Goal: Task Accomplishment & Management: Manage account settings

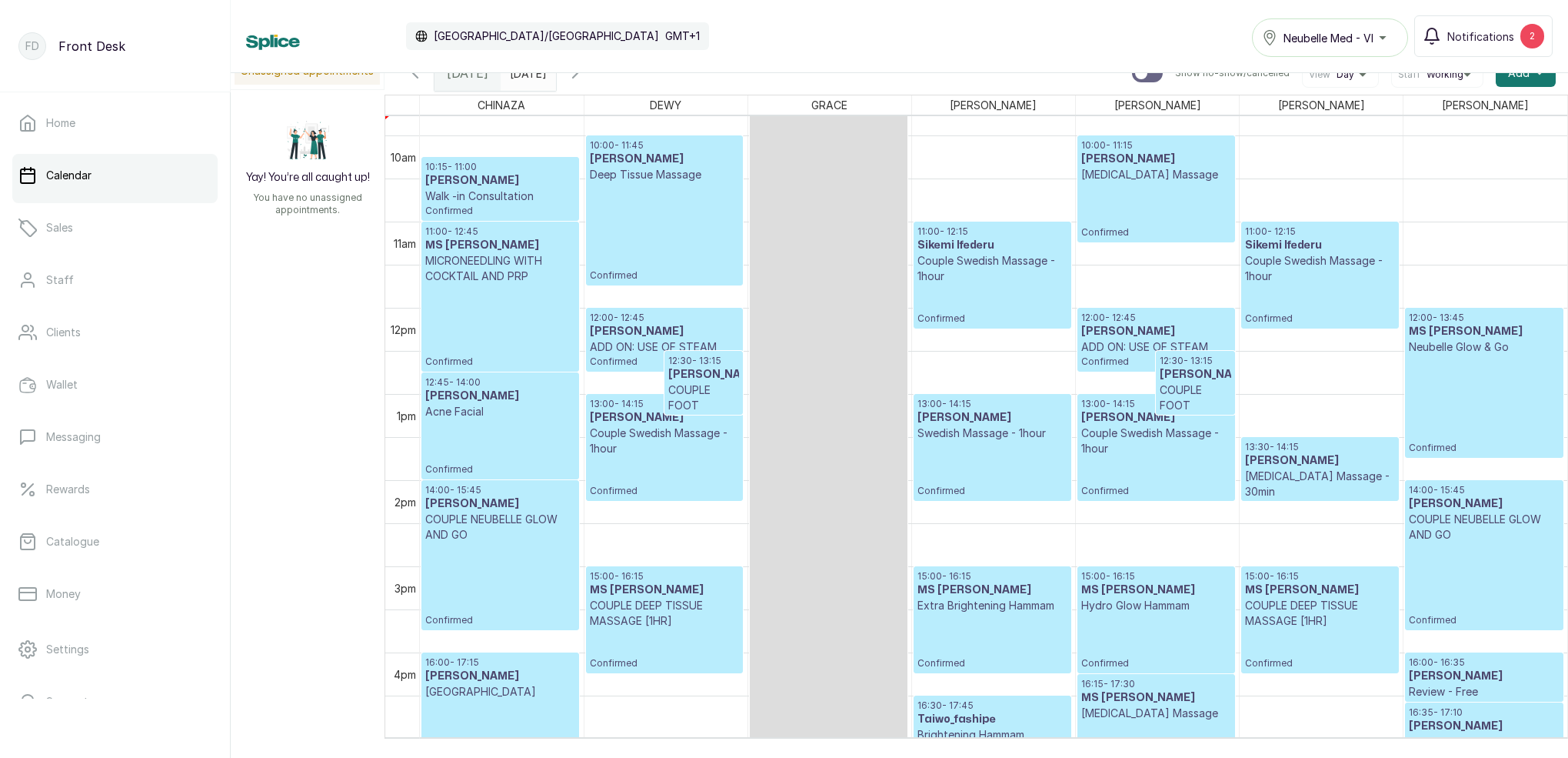
scroll to position [857, 0]
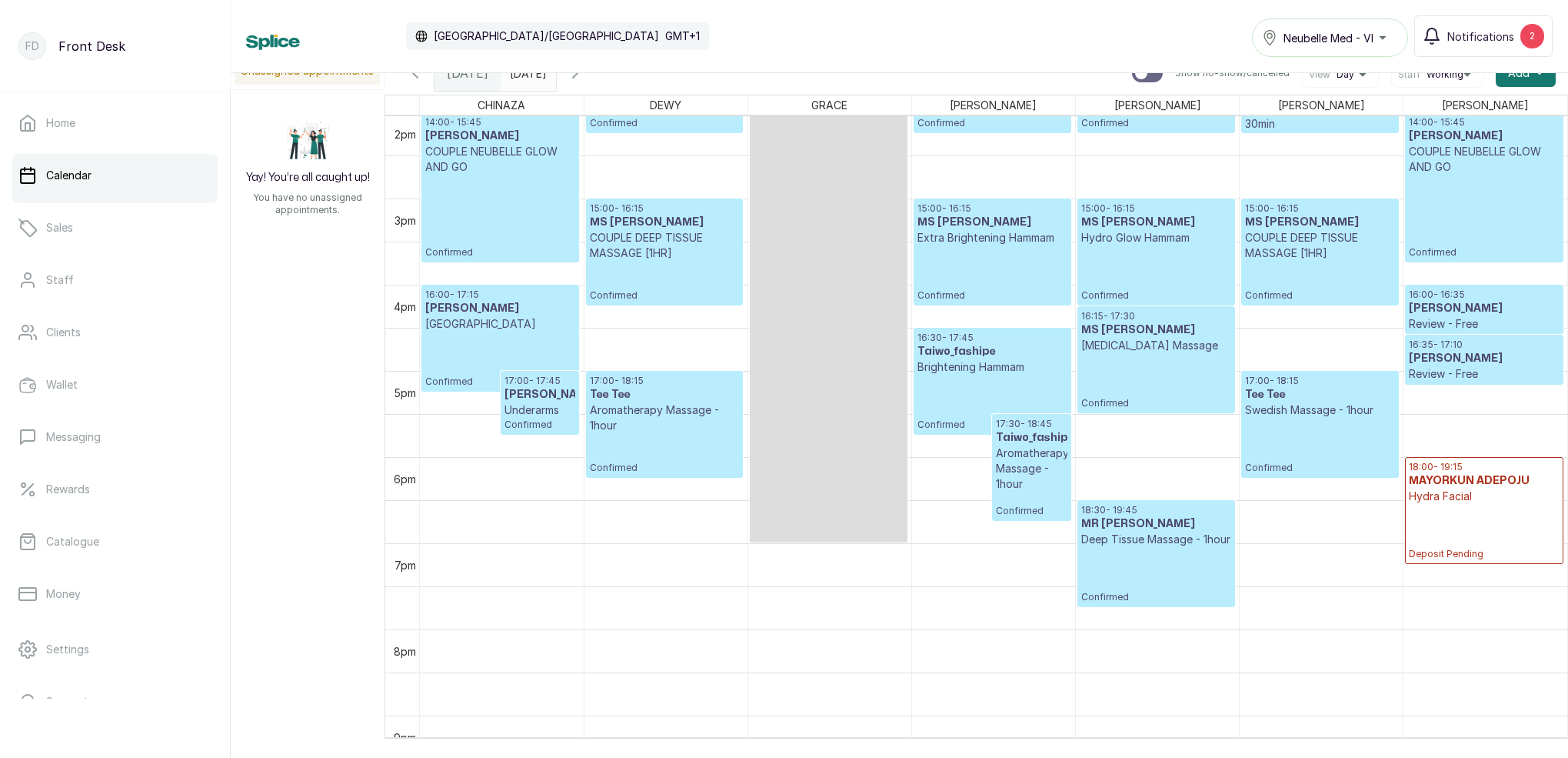
click at [573, 402] on h3 "[PERSON_NAME]" at bounding box center [540, 394] width 71 height 15
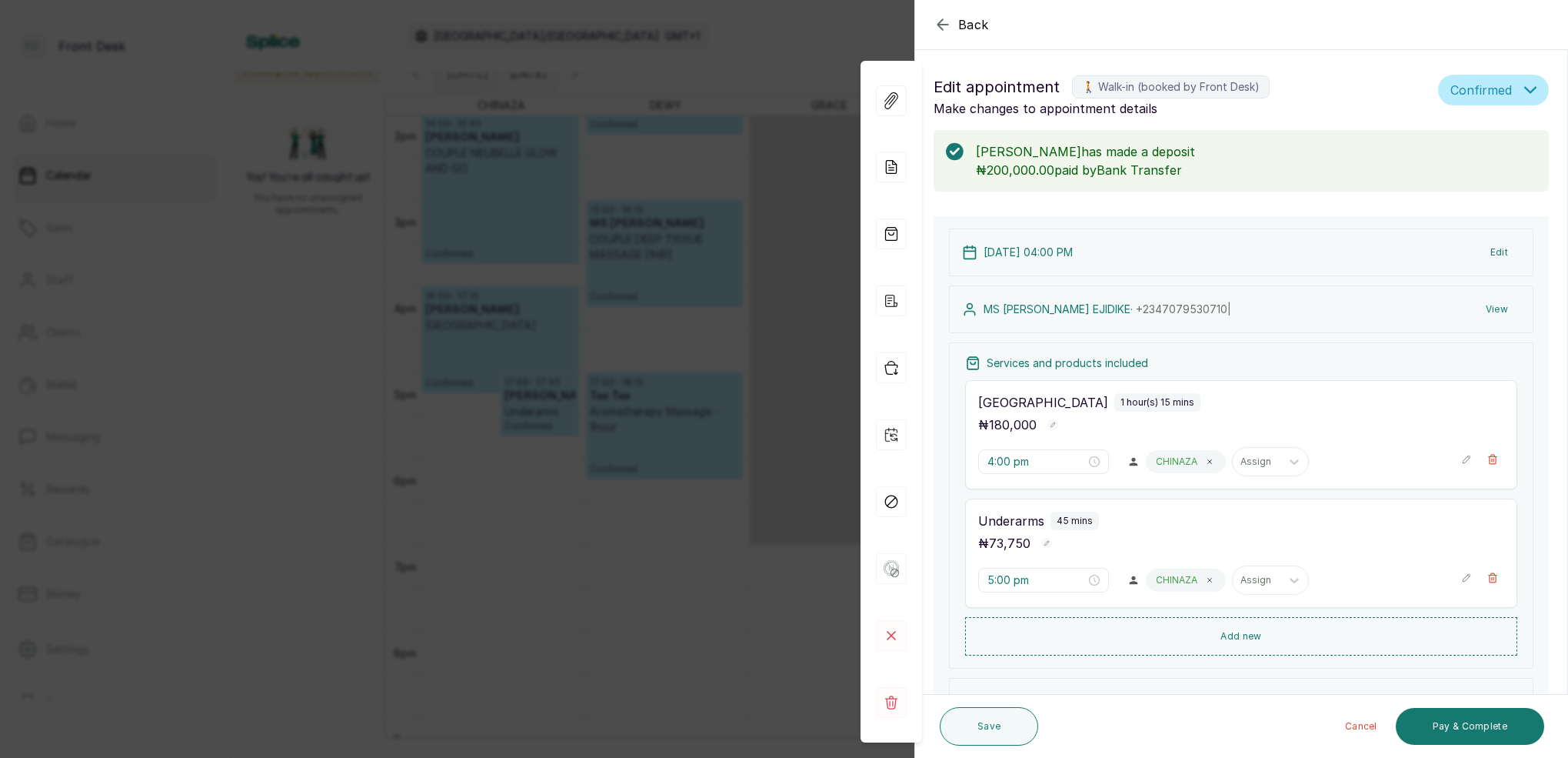
click at [683, 486] on div "Back Appointment Details Edit appointment 🚶 Walk-in (booked by Front Desk) Make…" at bounding box center [784, 379] width 1568 height 758
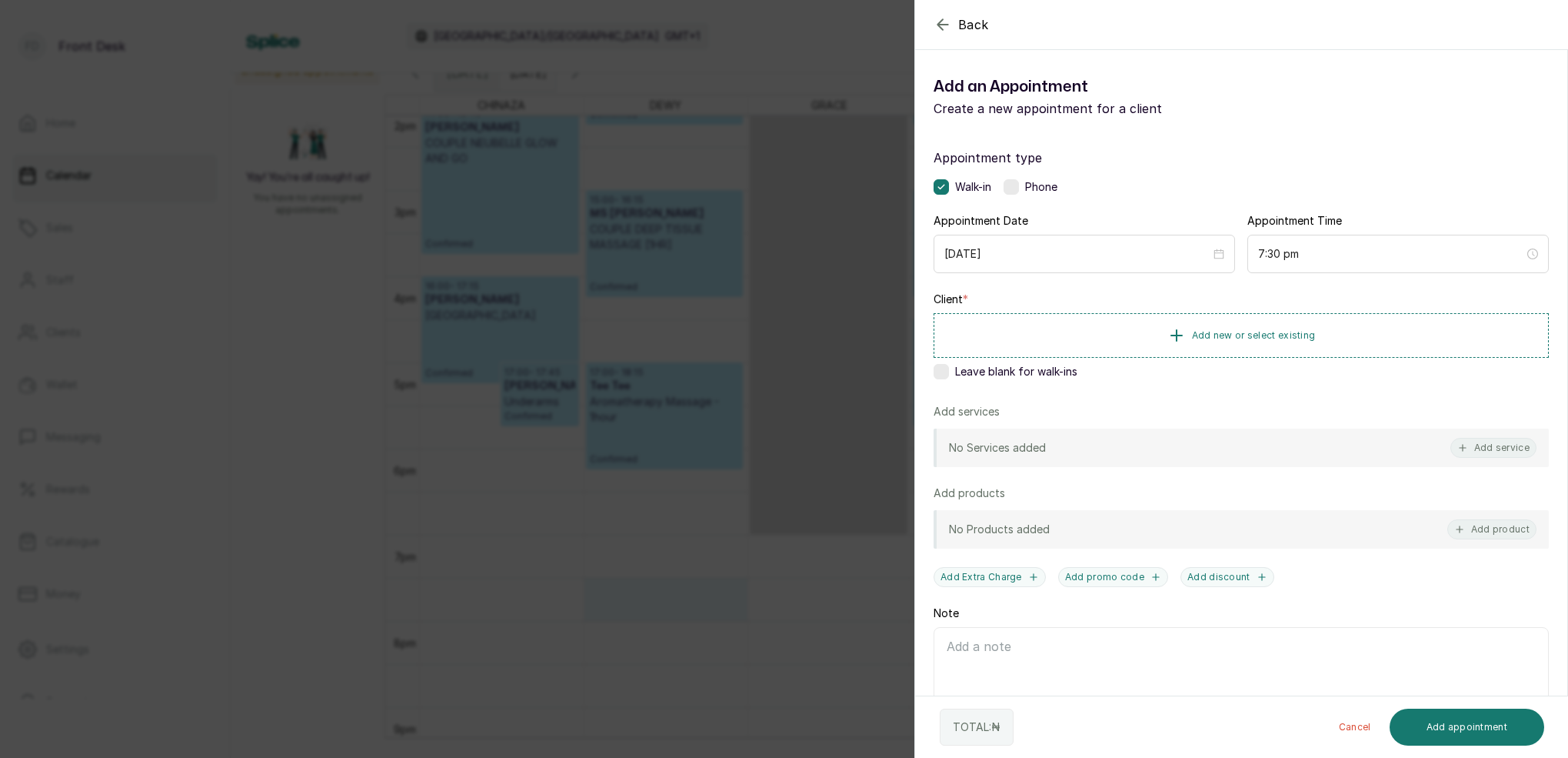
click at [718, 612] on div "Back Add Appointment Add an Appointment Create a new appointment for a client A…" at bounding box center [784, 379] width 1568 height 758
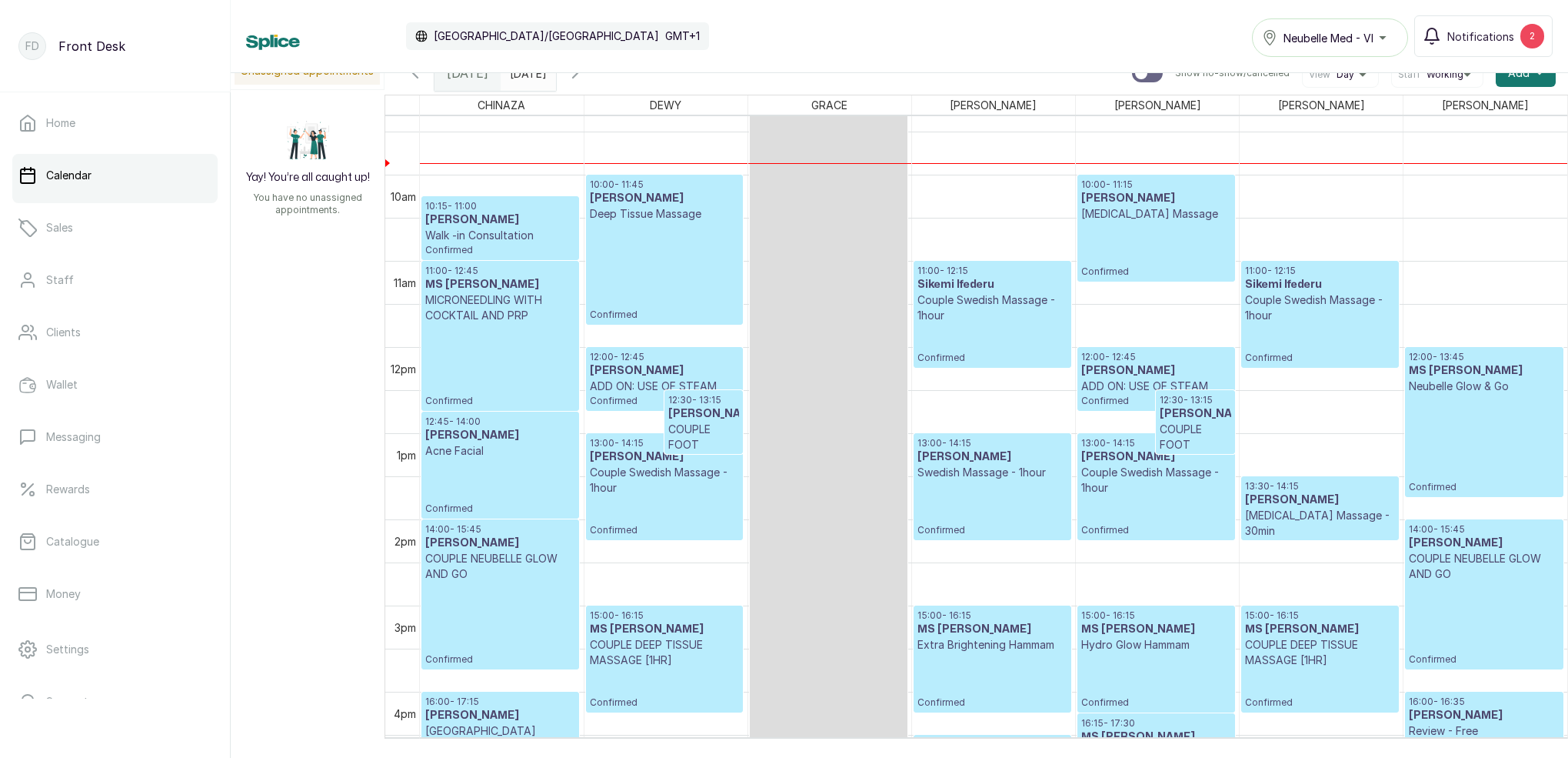
scroll to position [807, 0]
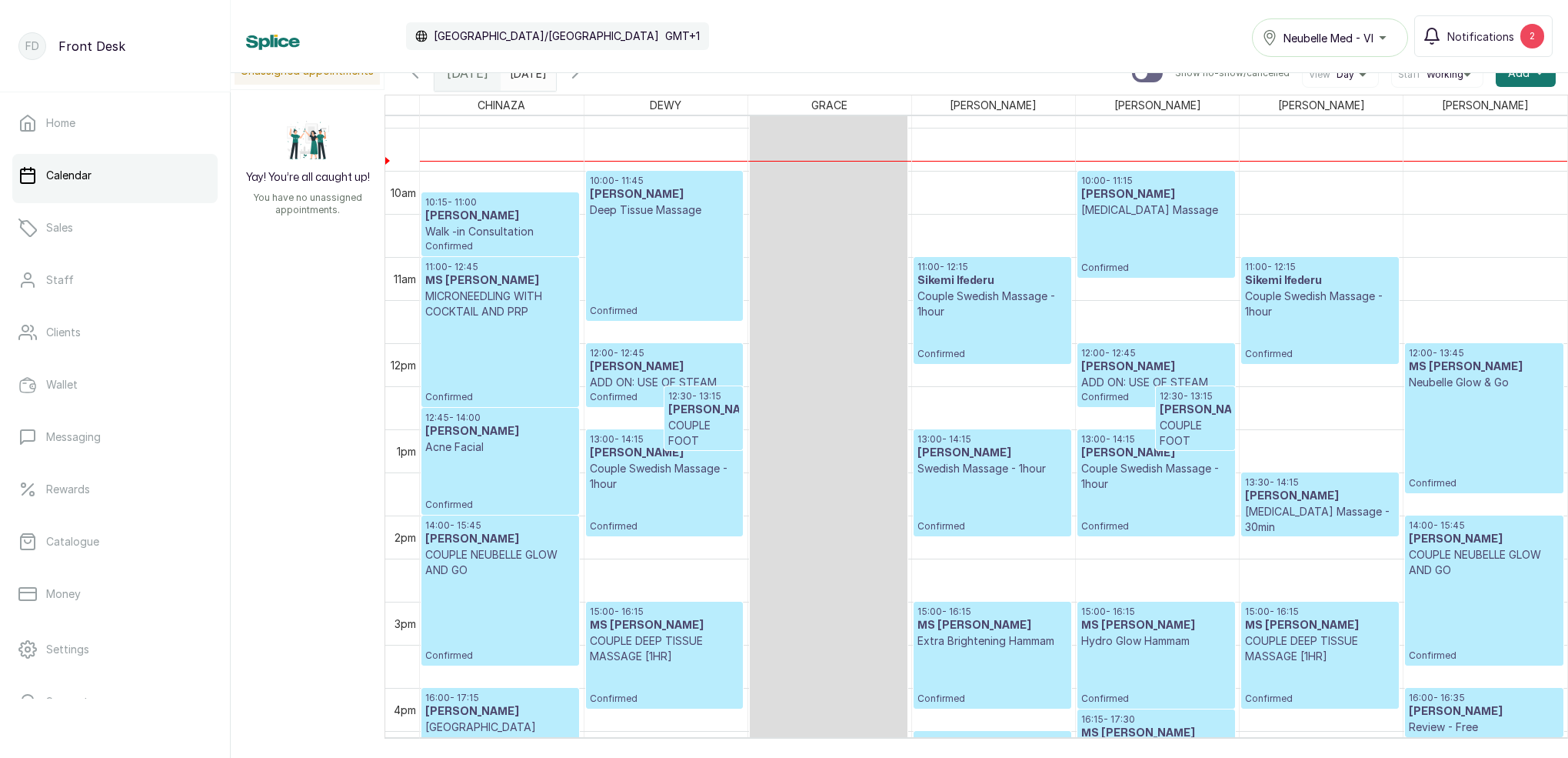
click at [498, 205] on p "10:15 - 11:00" at bounding box center [500, 202] width 150 height 12
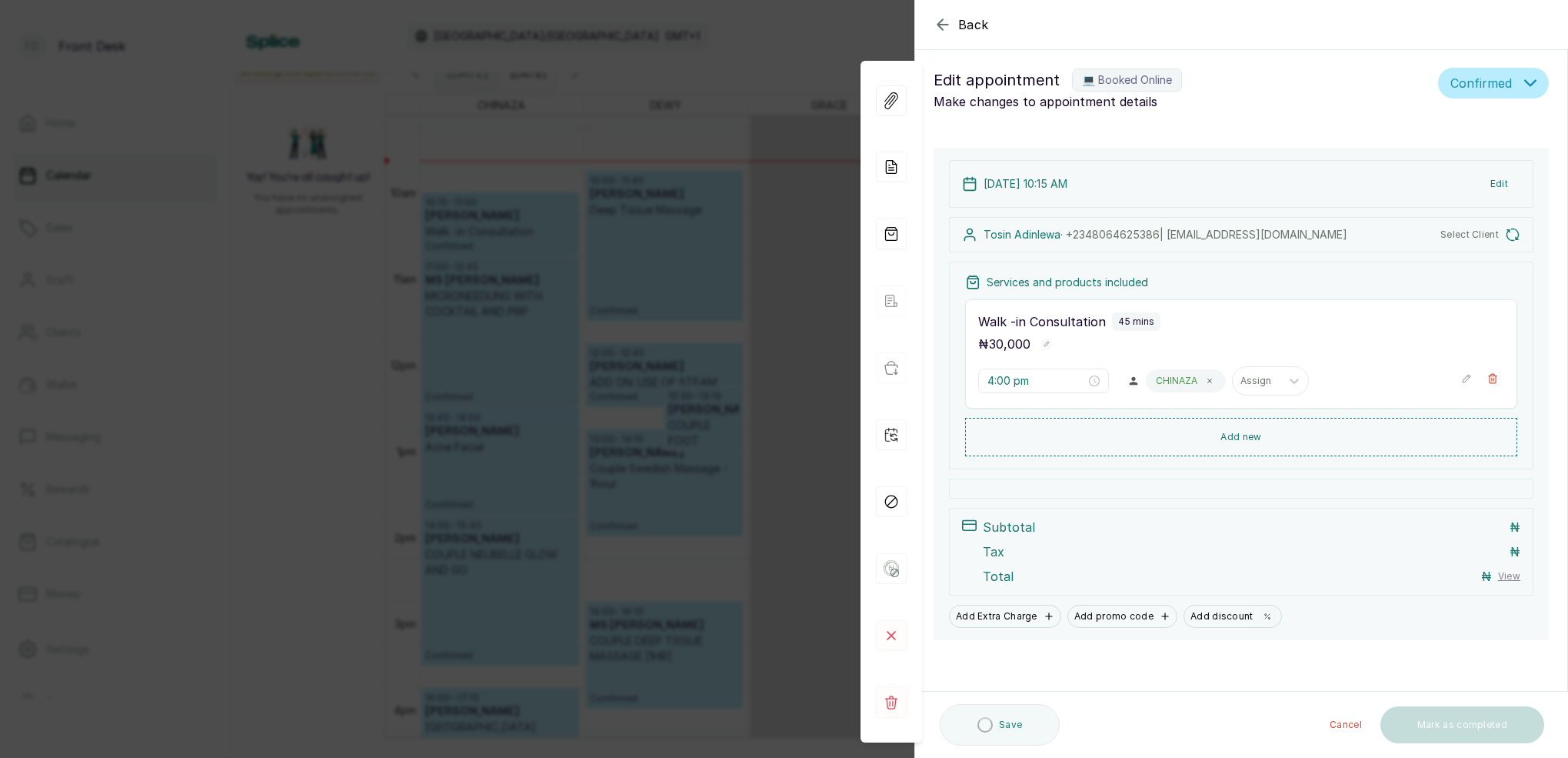
type input "10:15 am"
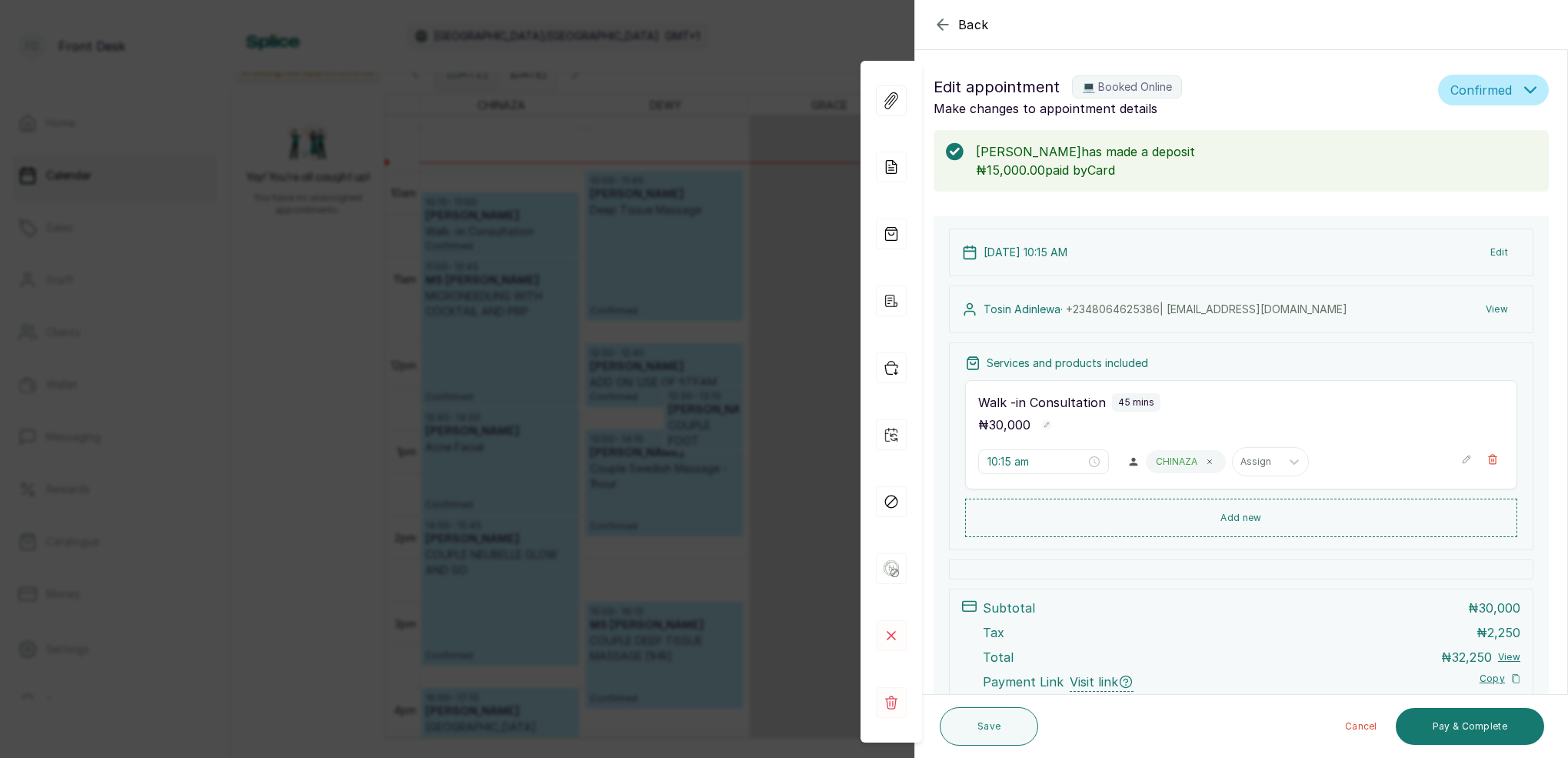
scroll to position [0, 0]
click at [661, 239] on div "Back Appointment Details Edit appointment 💻 Booked Online Make changes to appoi…" at bounding box center [784, 379] width 1568 height 758
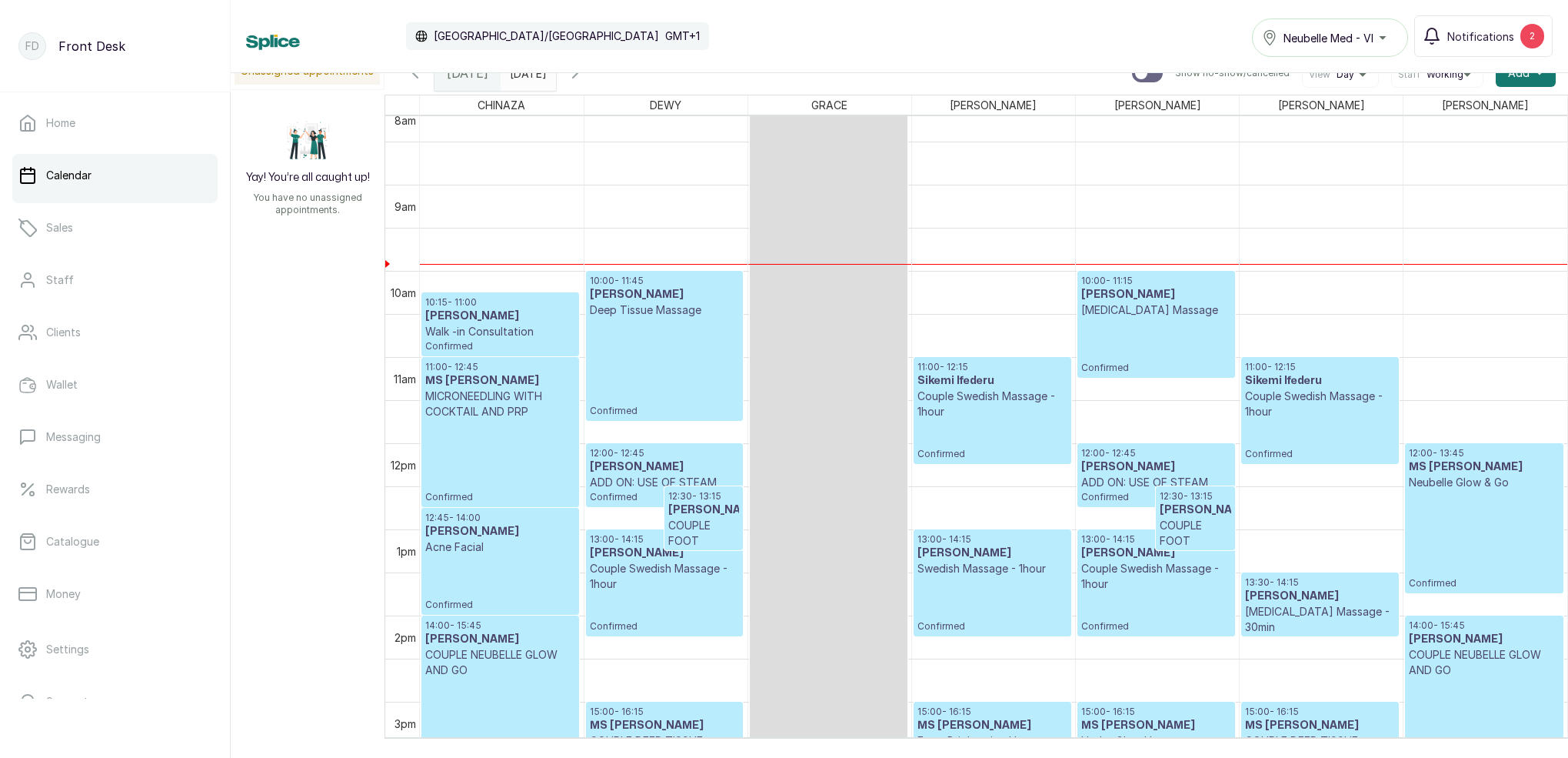
scroll to position [707, 0]
click at [949, 383] on h3 "Sikemi Ifederu" at bounding box center [992, 380] width 150 height 15
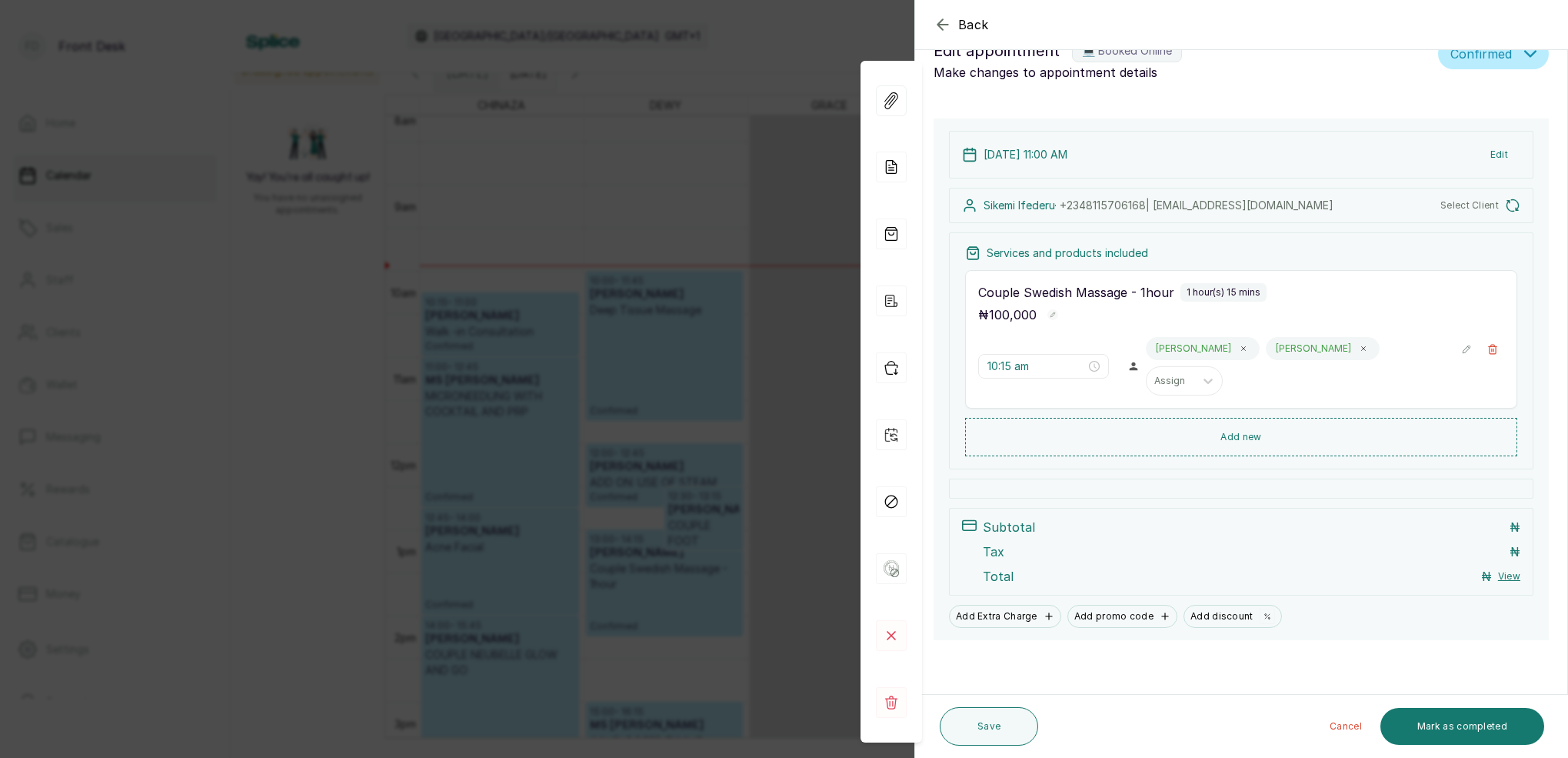
scroll to position [7, 0]
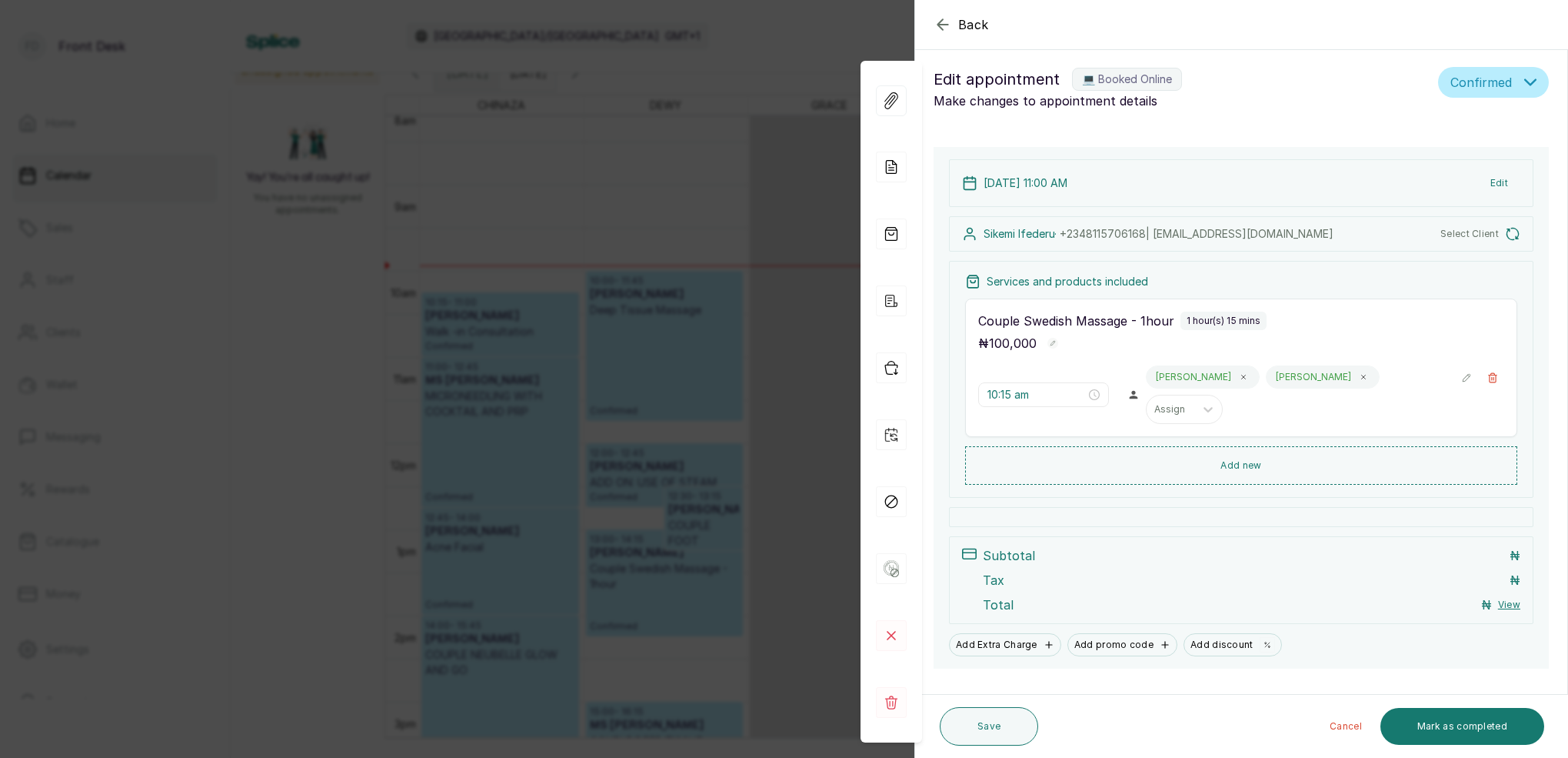
type input "11:00 am"
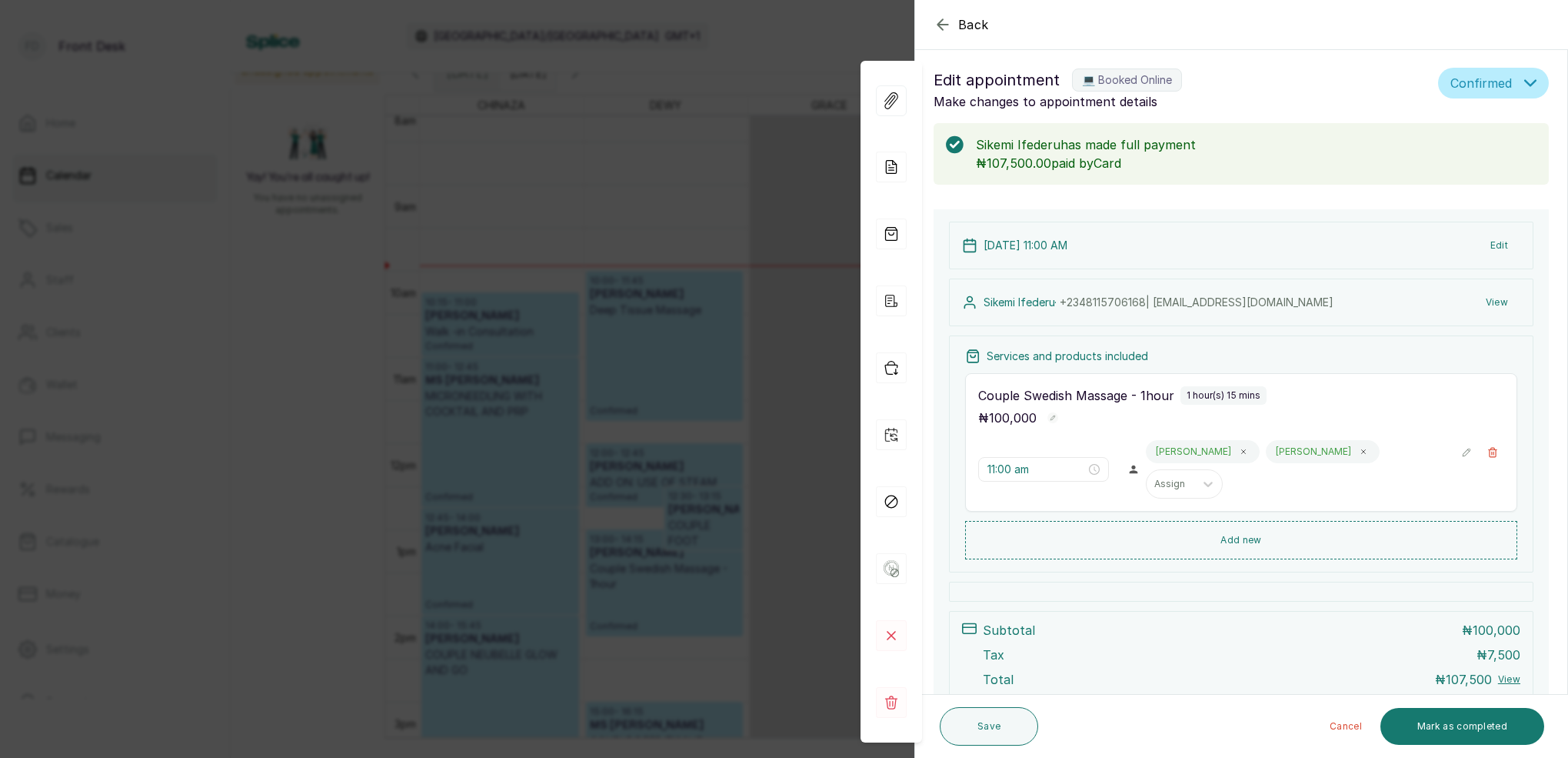
scroll to position [15, 0]
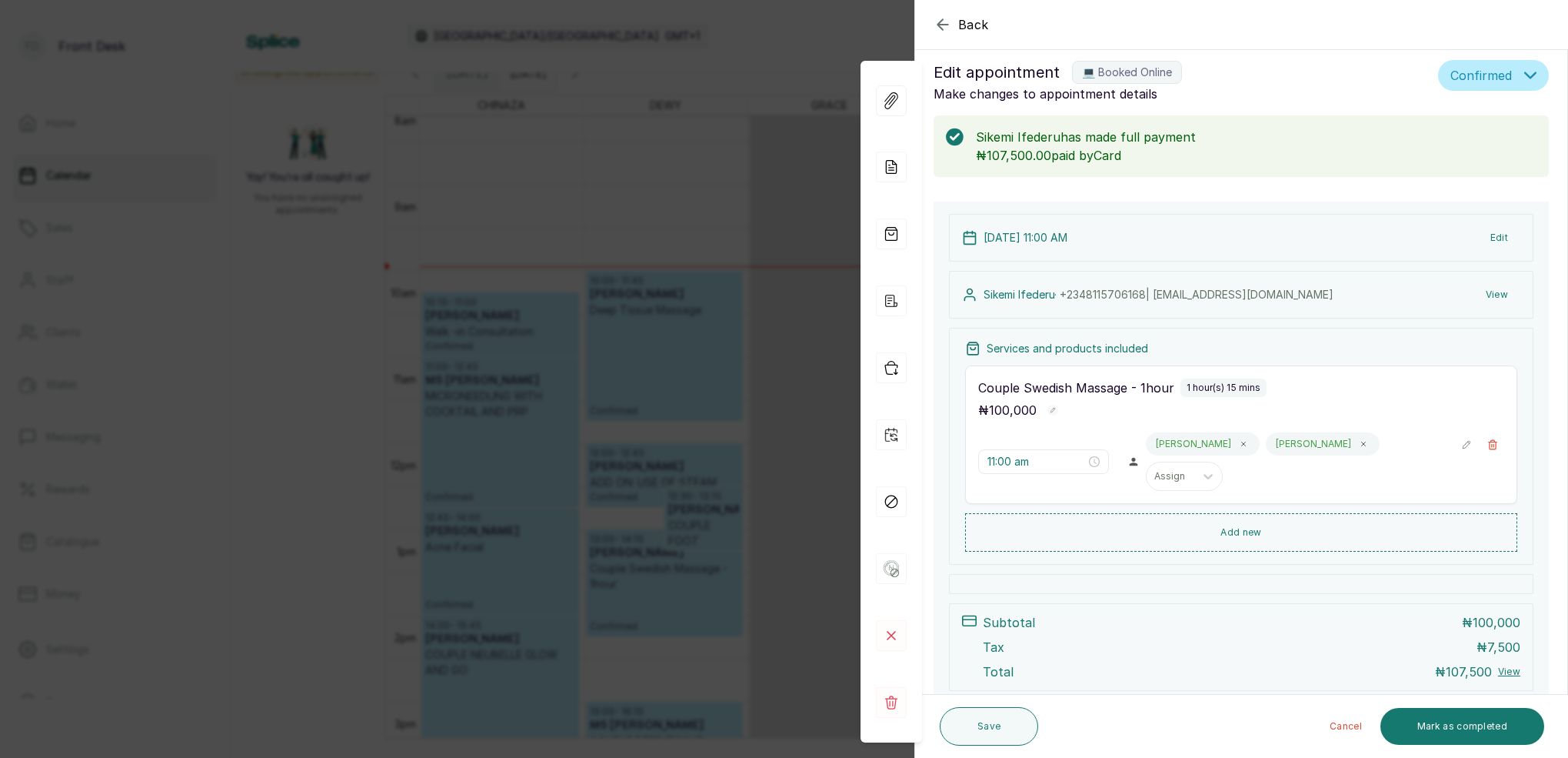
click at [456, 169] on div "Back Appointment Details Edit appointment 💻 Booked Online Make changes to appoi…" at bounding box center [784, 379] width 1568 height 758
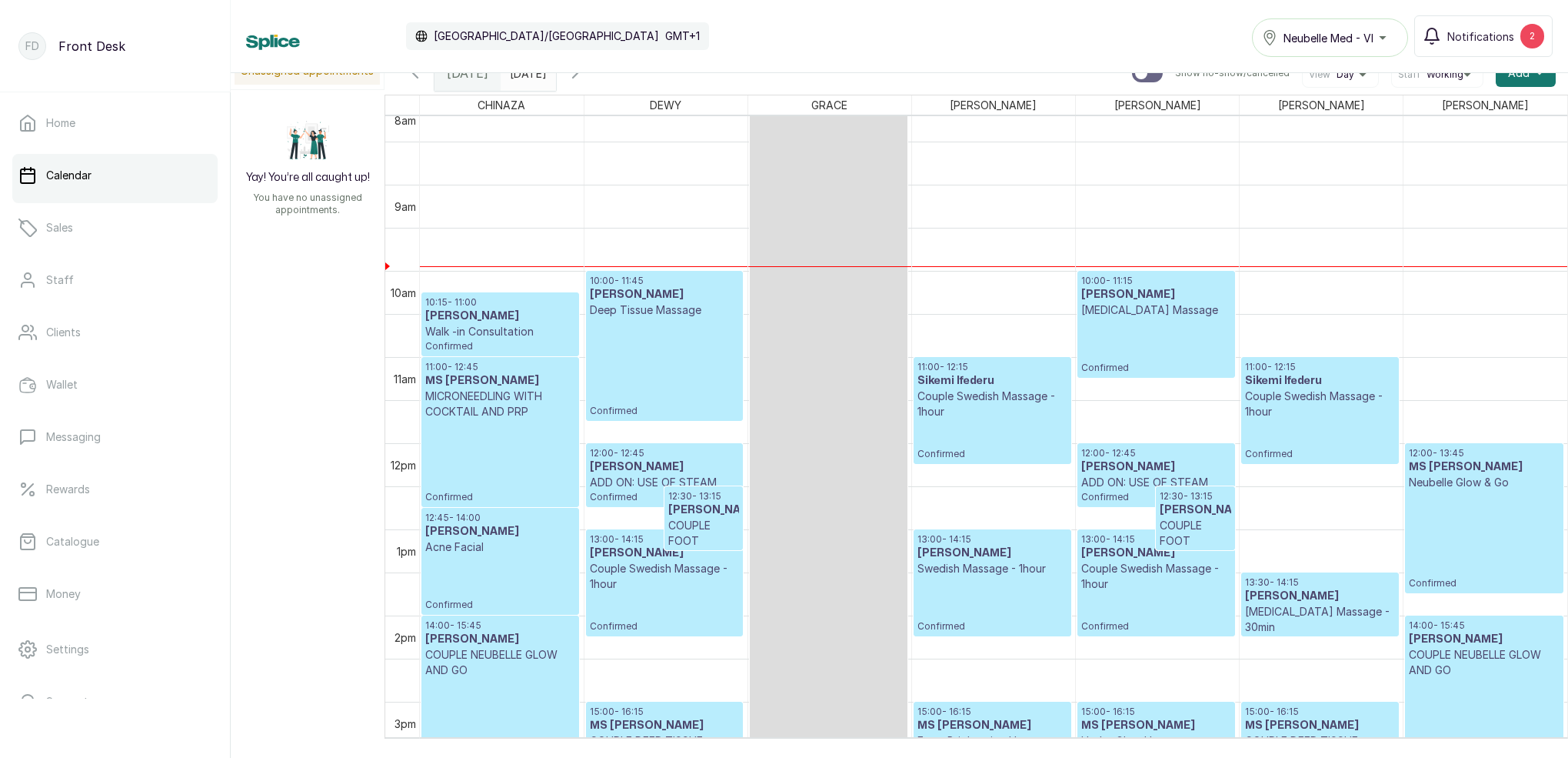
click at [609, 495] on p "Confirmed" at bounding box center [664, 497] width 150 height 13
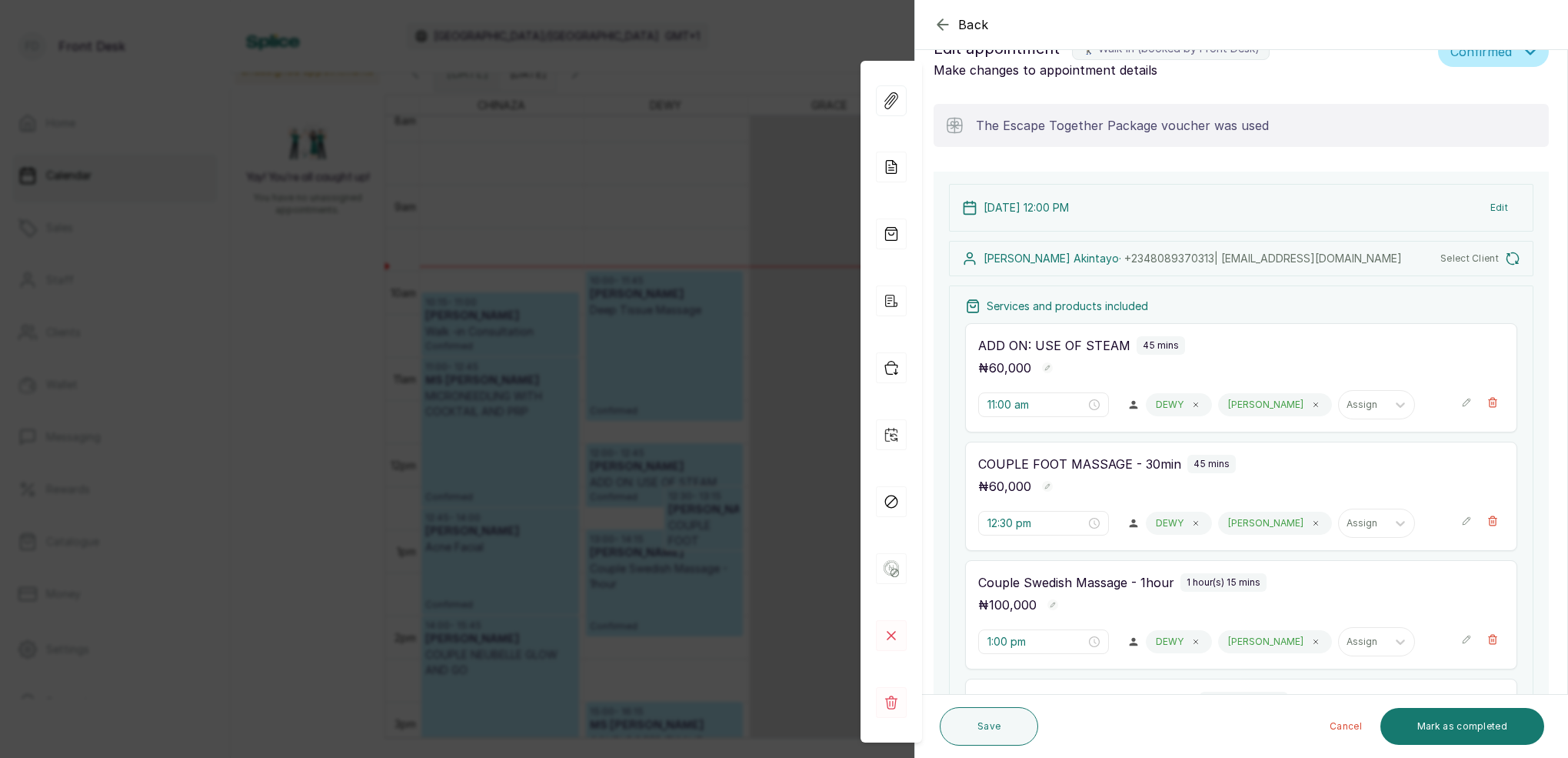
type input "12:00 pm"
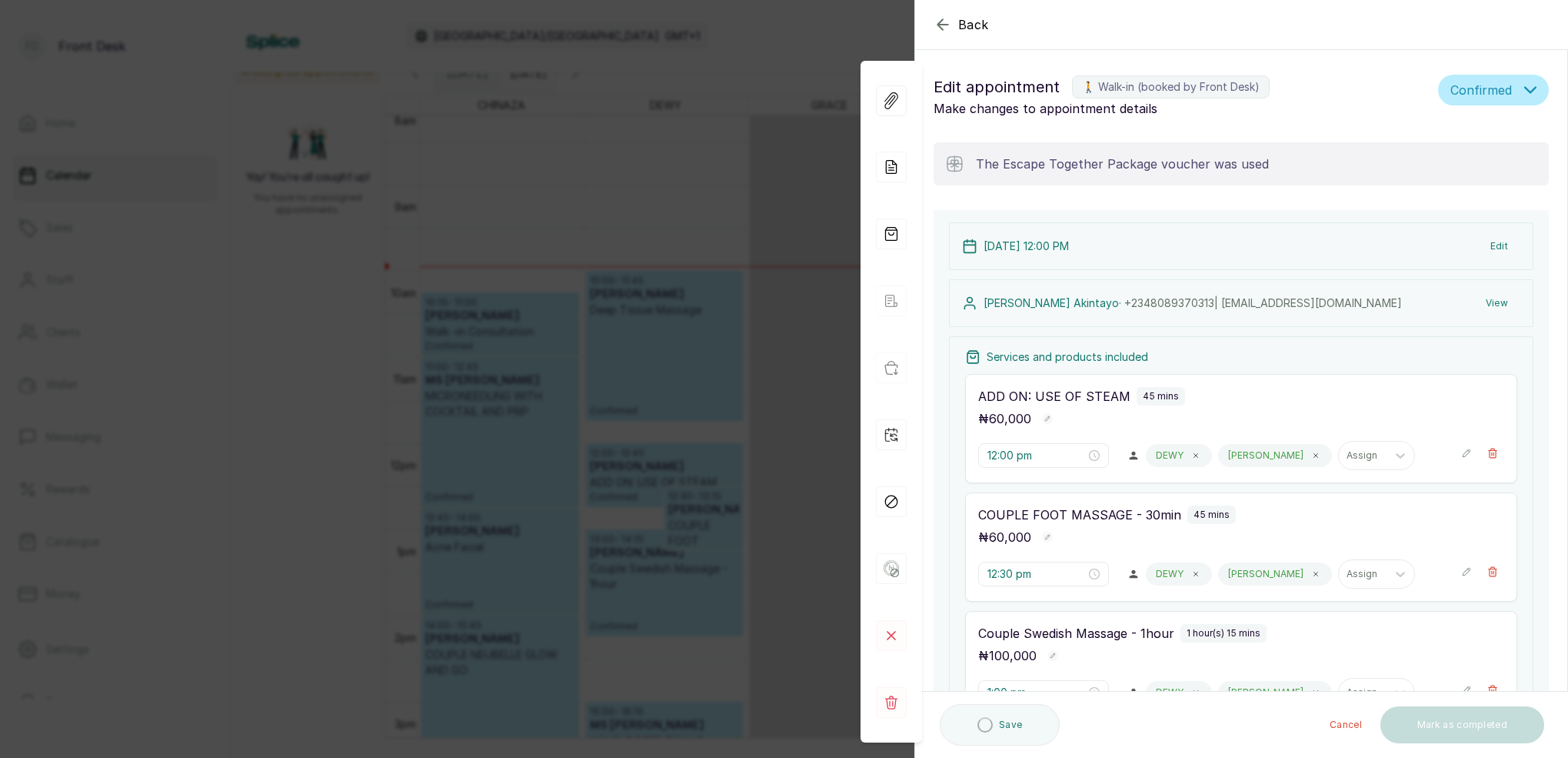
scroll to position [0, 0]
click at [676, 124] on div "Back Appointment Details Edit appointment 🚶 Walk-in (booked by Front Desk) Make…" at bounding box center [784, 379] width 1568 height 758
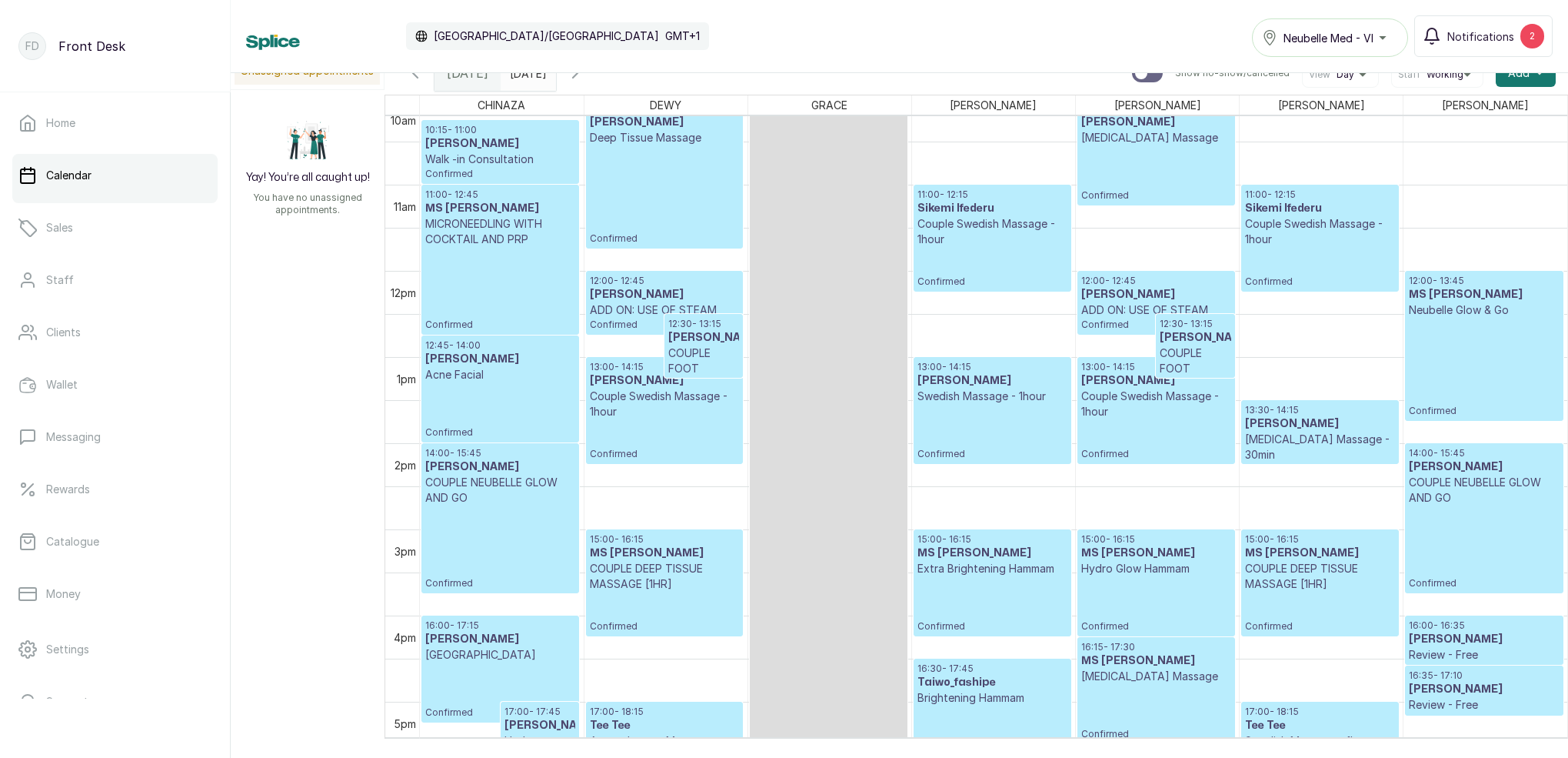
click at [1190, 397] on p "Couple Swedish Massage - 1hour" at bounding box center [1156, 404] width 150 height 31
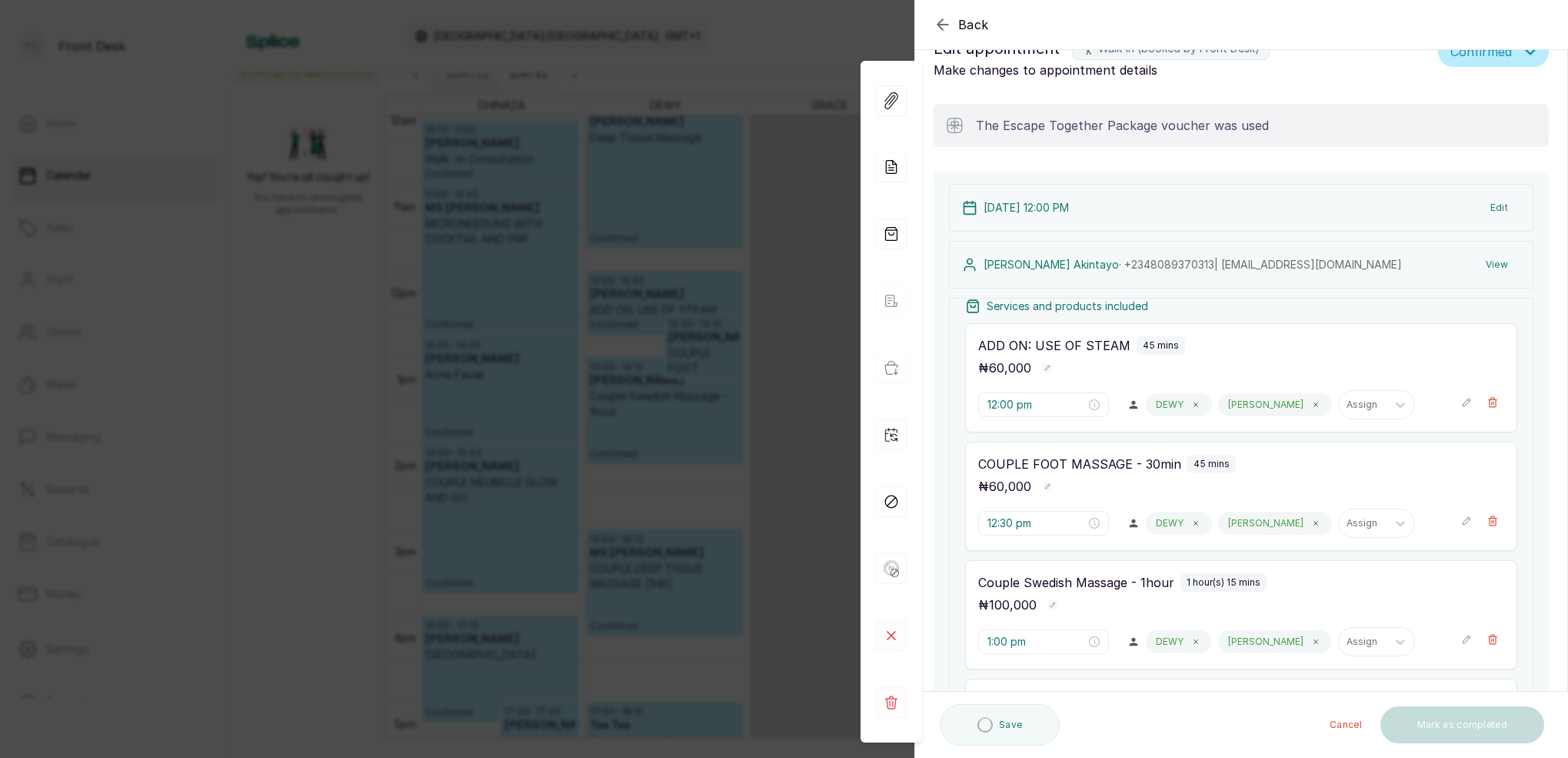
scroll to position [12, 0]
click at [1312, 402] on icon at bounding box center [1317, 405] width 8 height 8
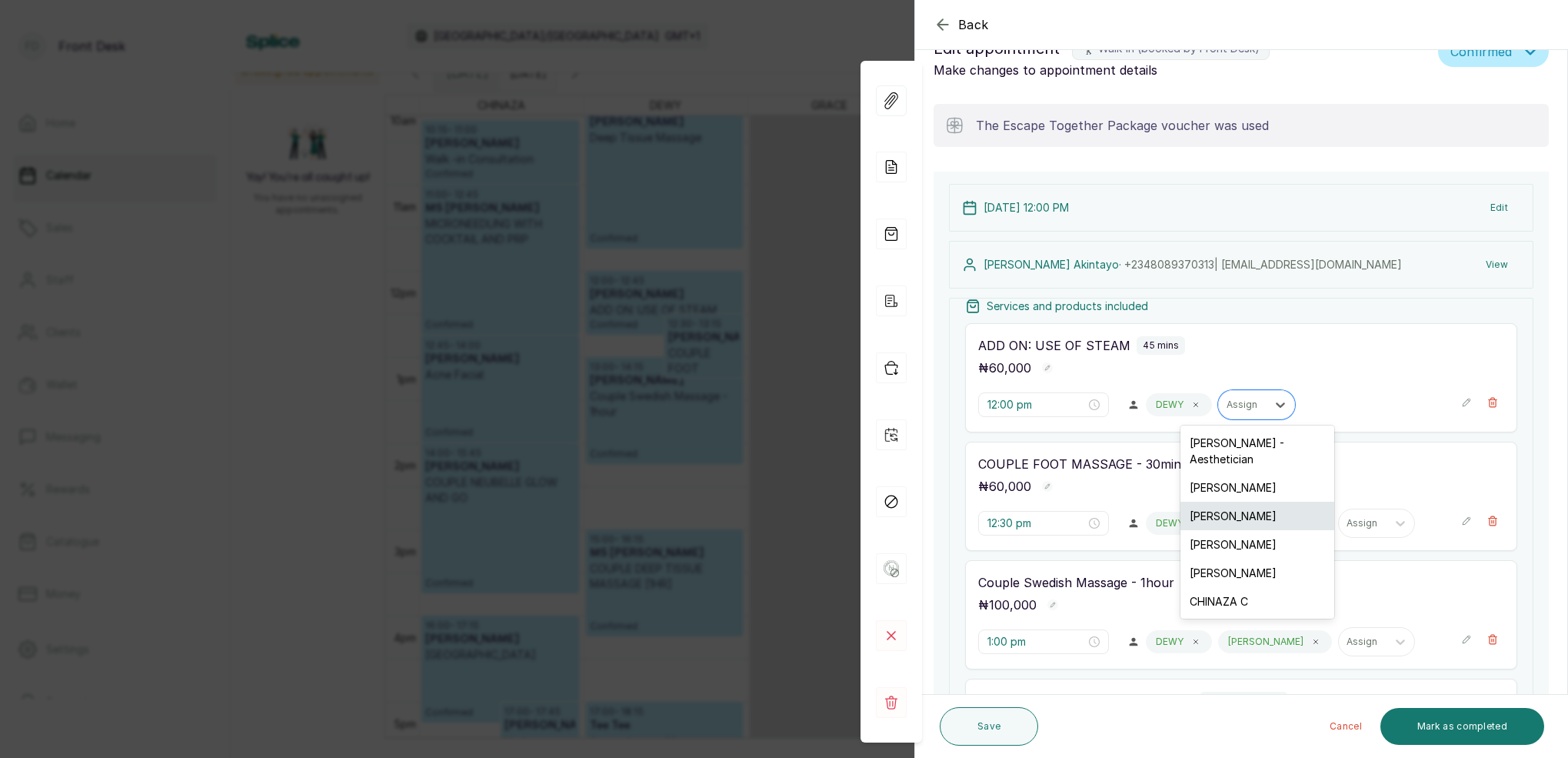
drag, startPoint x: 1267, startPoint y: 404, endPoint x: 1224, endPoint y: 510, distance: 114.4
click at [1267, 404] on div at bounding box center [1280, 404] width 27 height 28
click at [1225, 473] on div "[PERSON_NAME]" at bounding box center [1257, 487] width 154 height 28
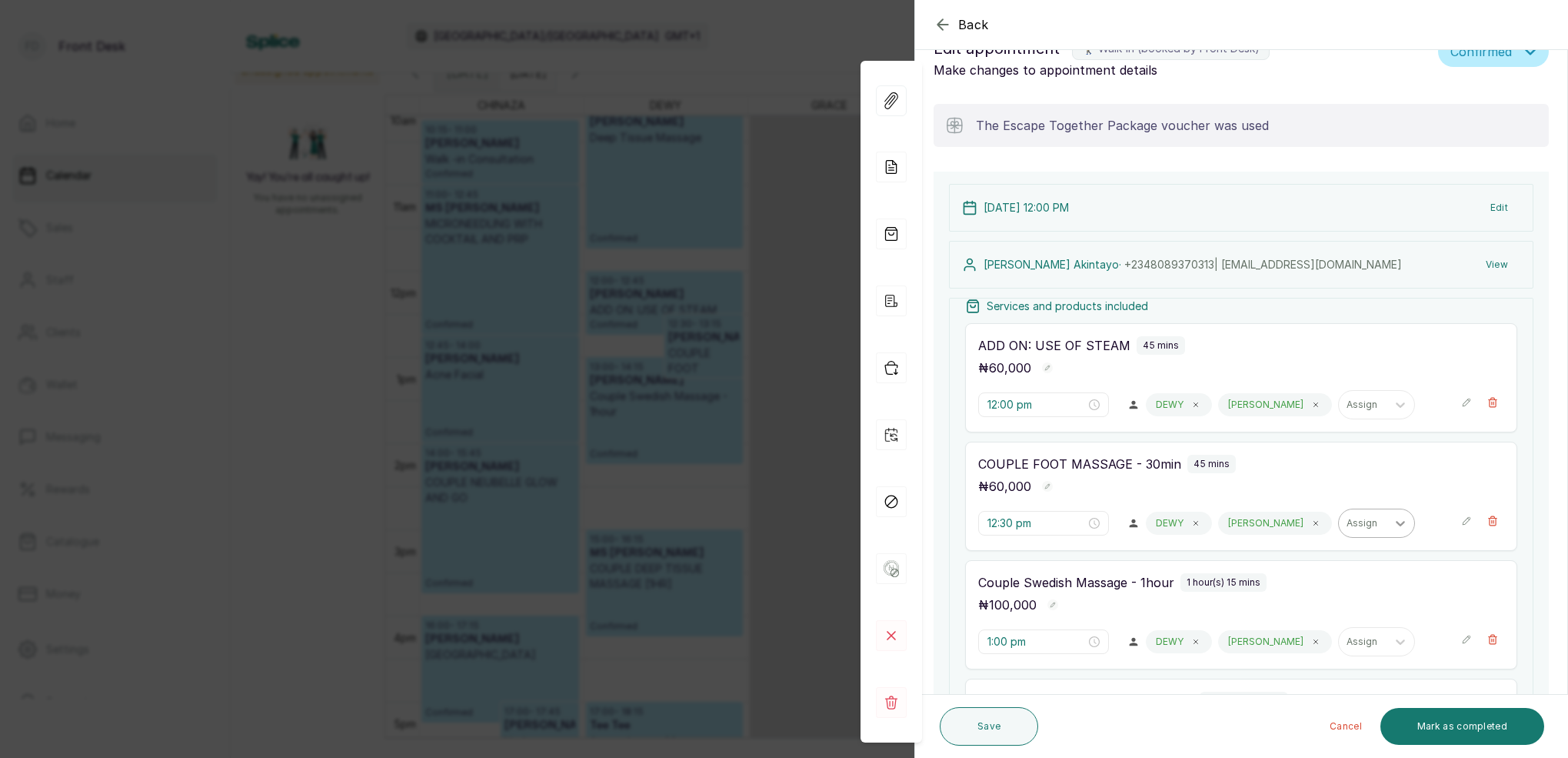
click at [1314, 522] on icon at bounding box center [1316, 523] width 4 height 4
click at [1263, 521] on div "Assign" at bounding box center [1242, 523] width 48 height 20
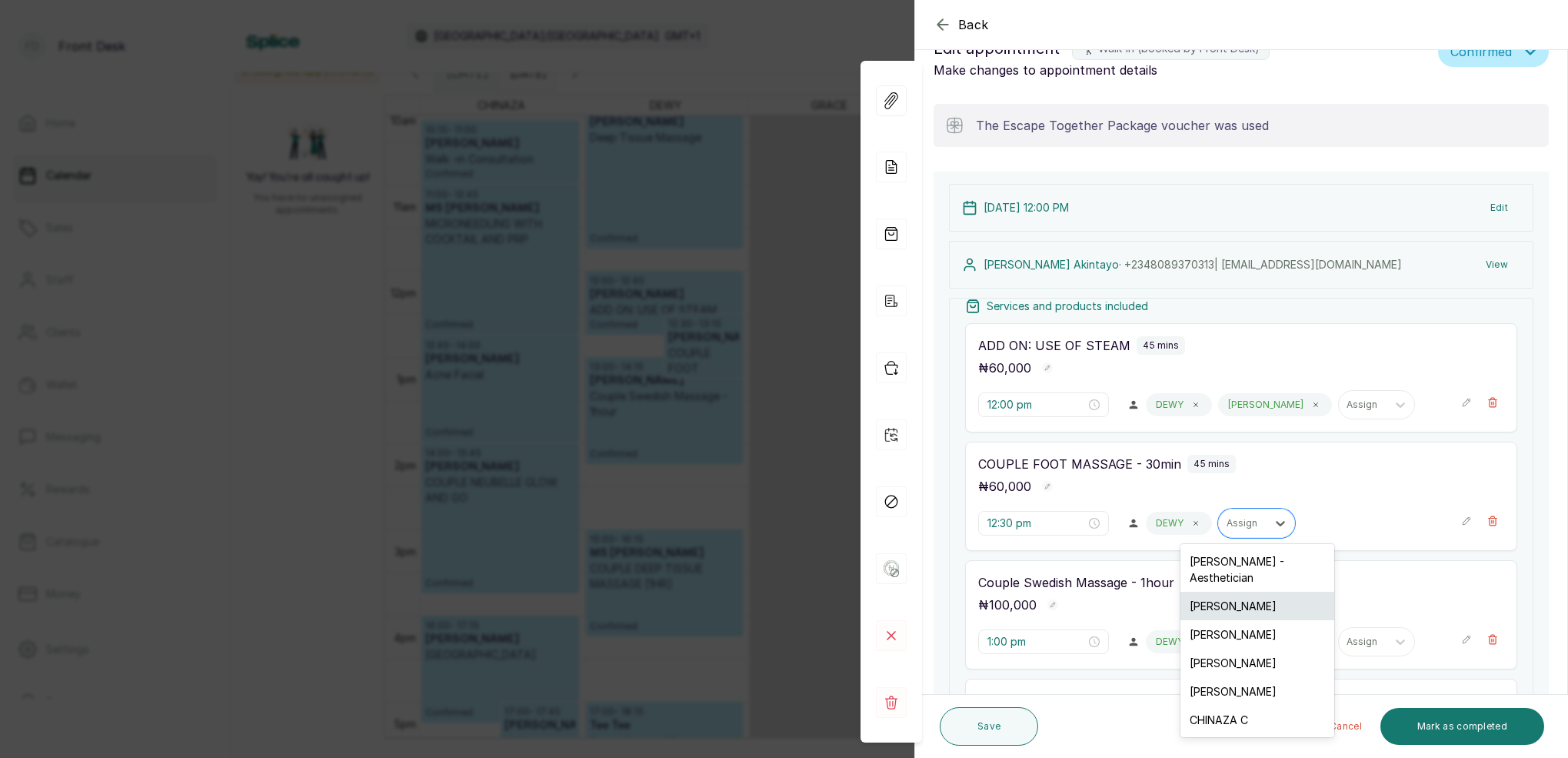
click at [1236, 591] on div "[PERSON_NAME]" at bounding box center [1257, 605] width 154 height 28
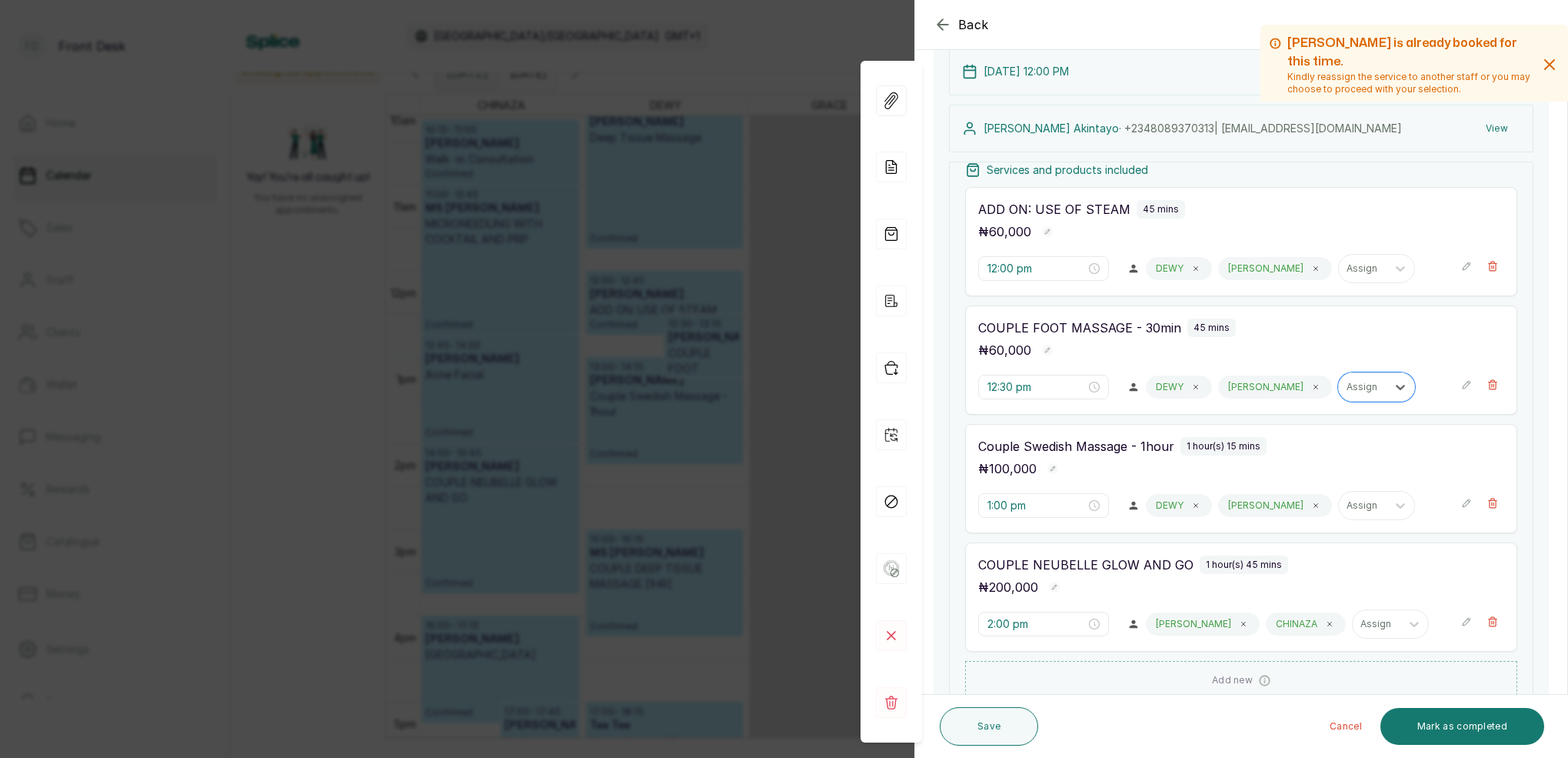
scroll to position [176, 0]
click at [1312, 502] on icon at bounding box center [1317, 505] width 8 height 8
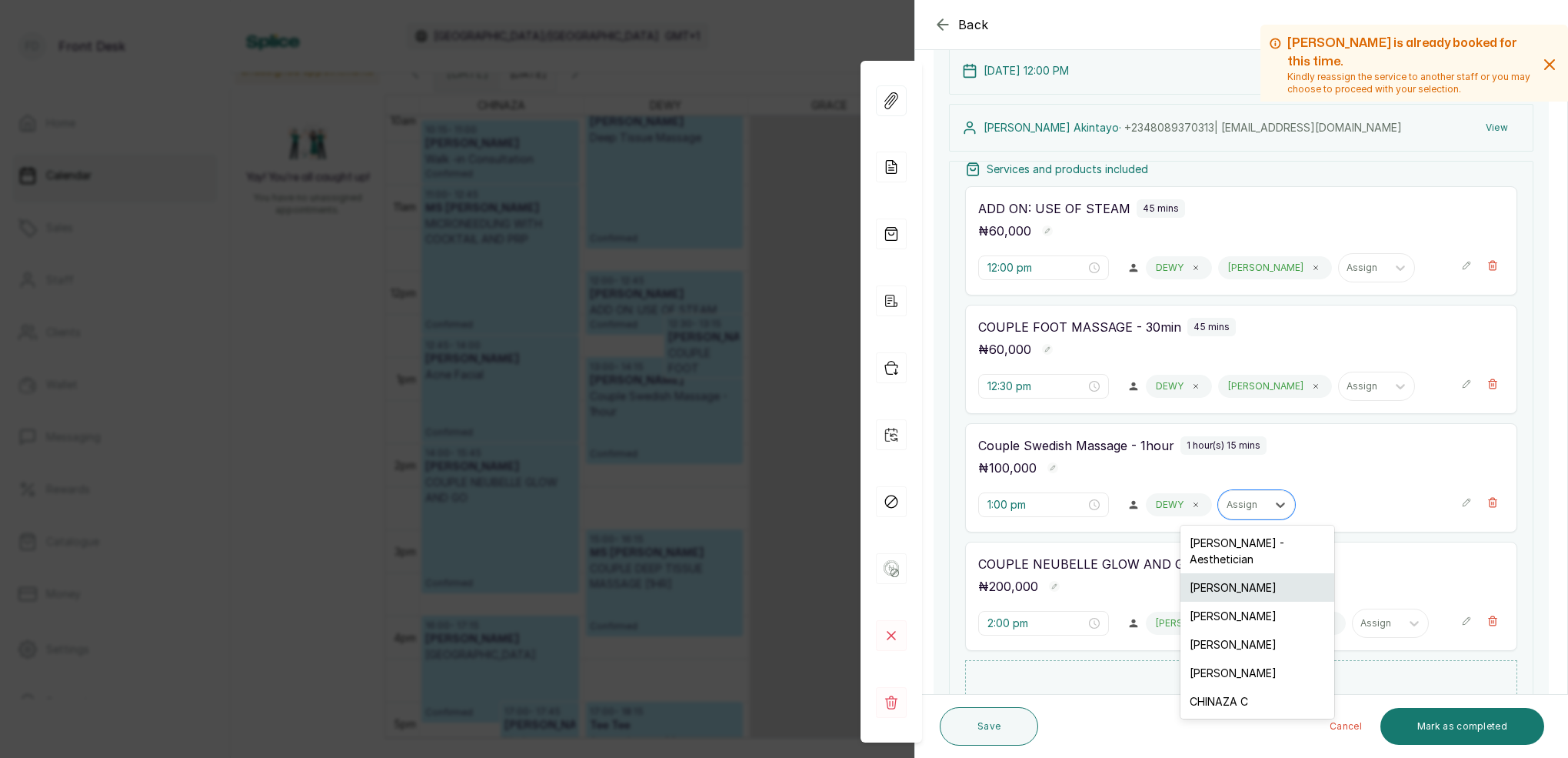
drag, startPoint x: 1257, startPoint y: 501, endPoint x: 1251, endPoint y: 572, distance: 71.3
click at [1257, 501] on div at bounding box center [1243, 504] width 32 height 14
click at [1243, 574] on div "[PERSON_NAME]" at bounding box center [1257, 587] width 154 height 28
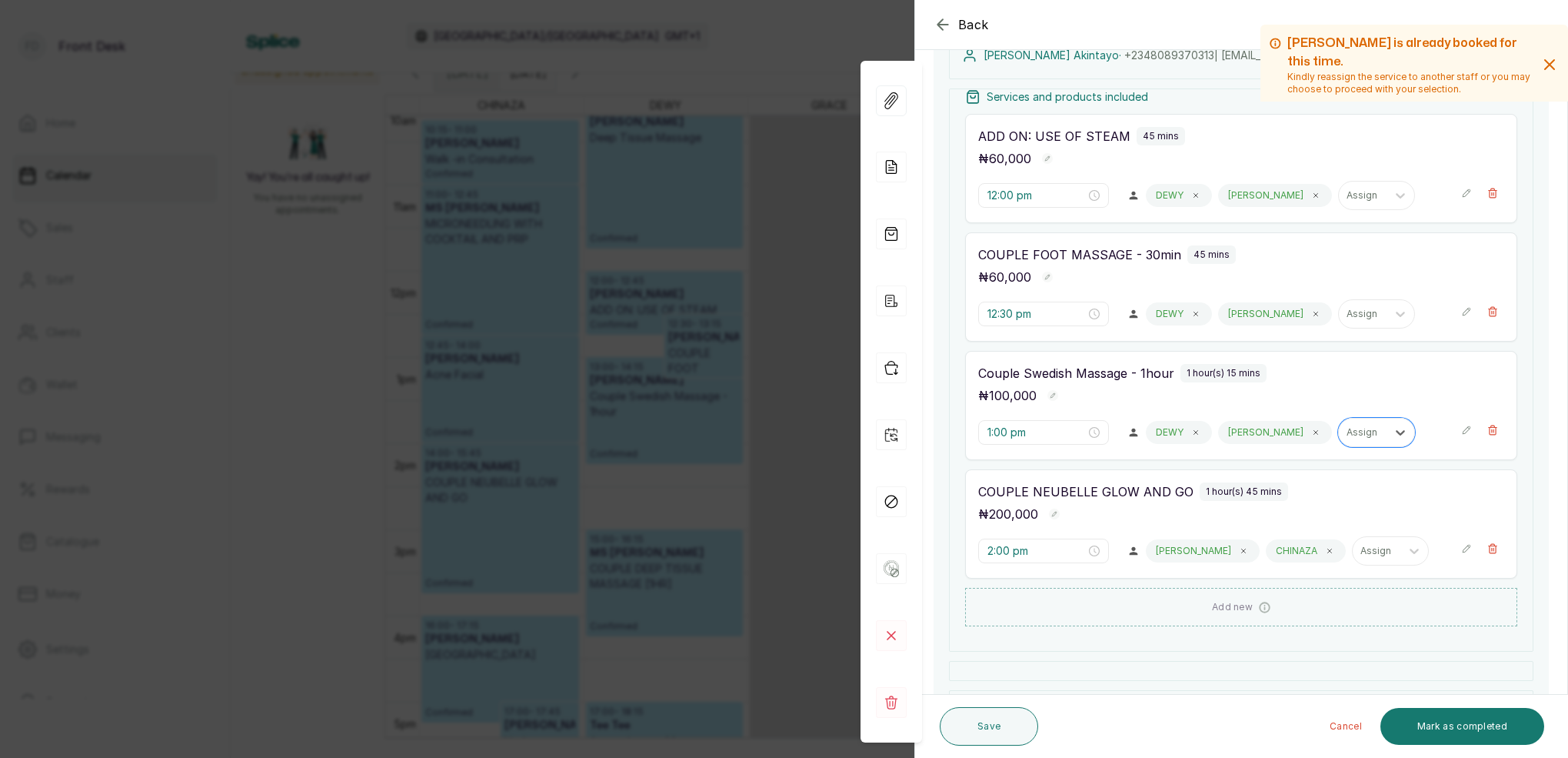
scroll to position [251, 0]
click at [978, 719] on button "Save" at bounding box center [989, 726] width 99 height 39
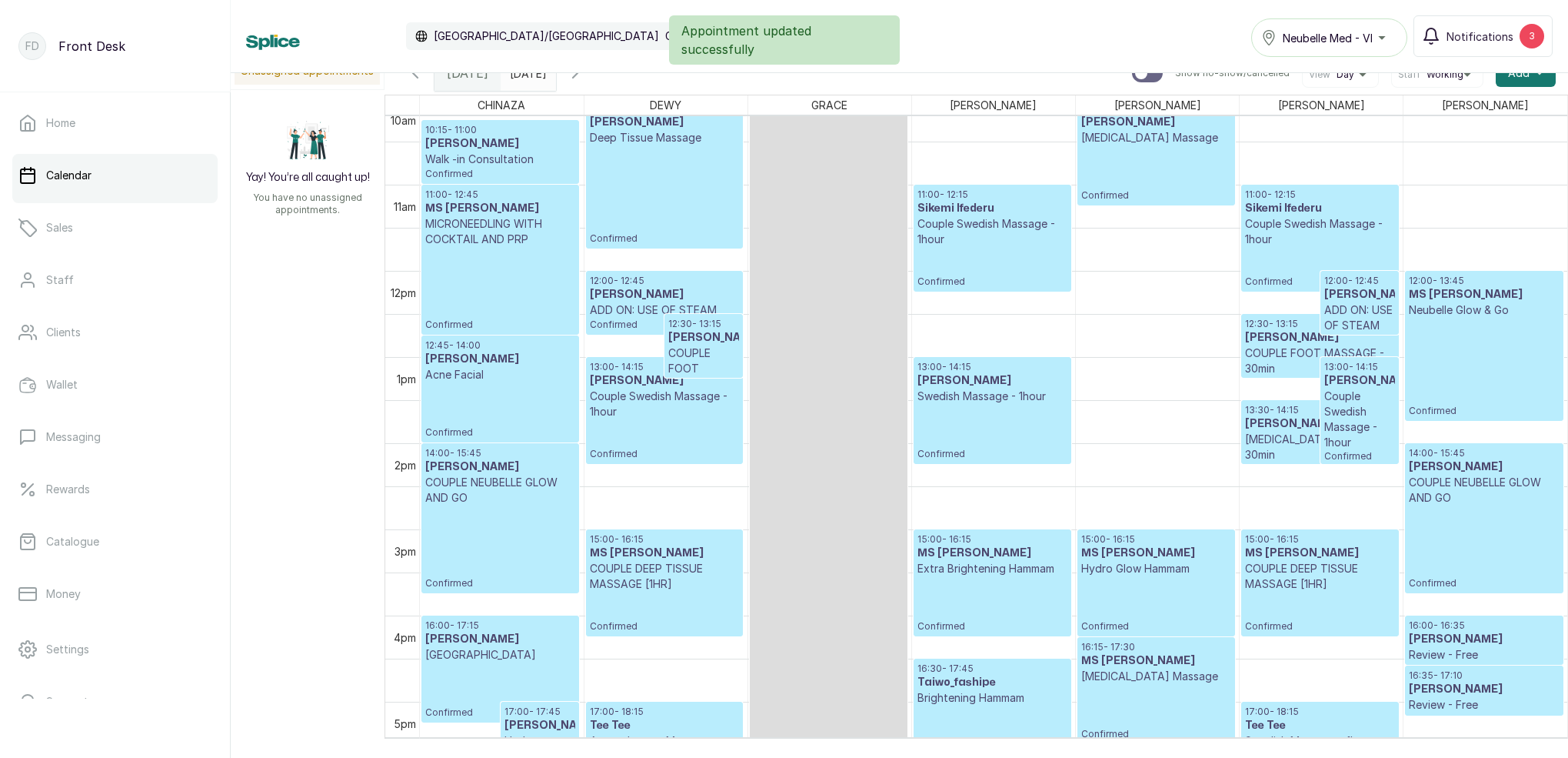
click at [1285, 441] on p "[MEDICAL_DATA] Massage - 30min" at bounding box center [1320, 447] width 150 height 31
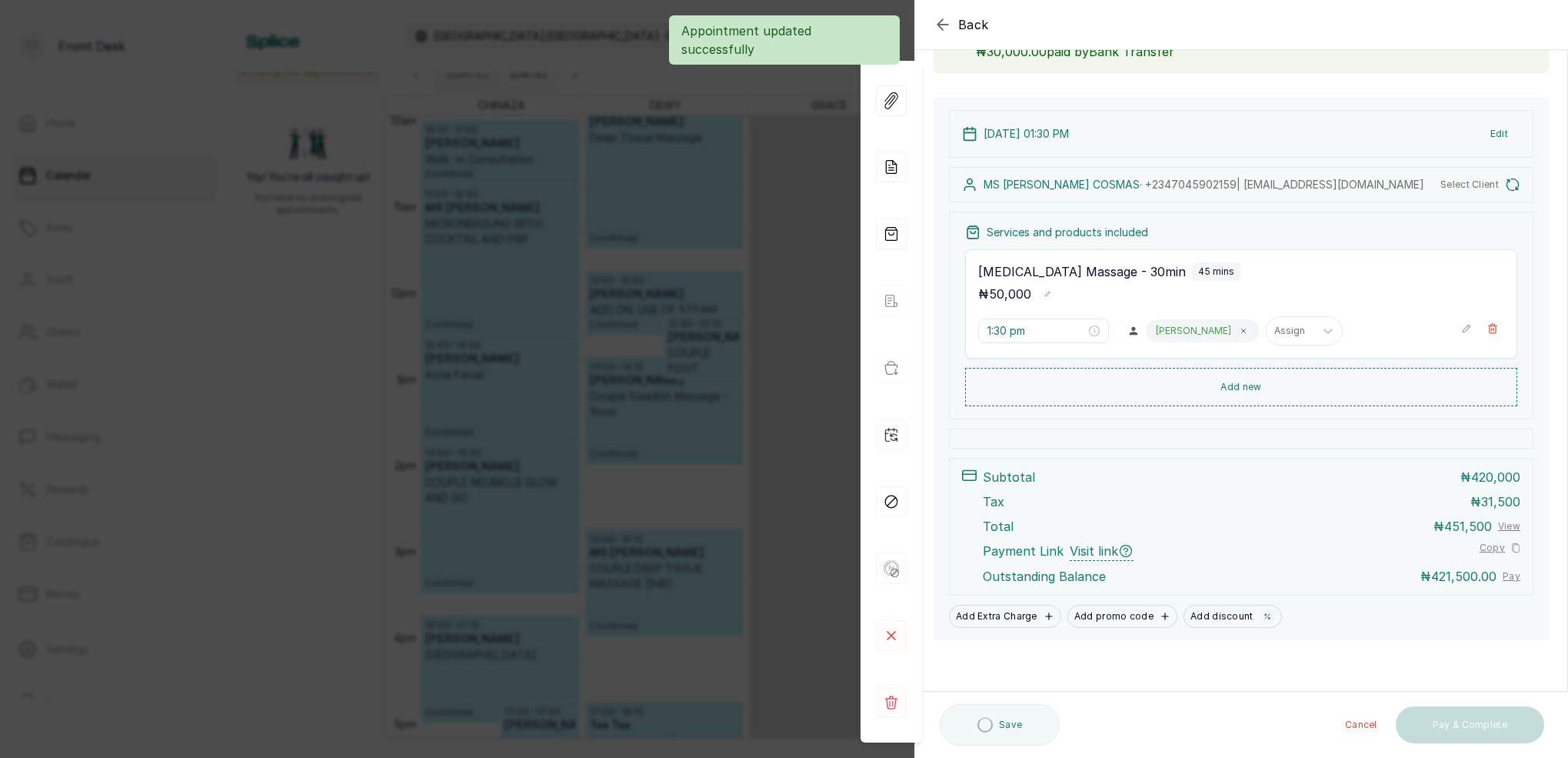
scroll to position [117, 0]
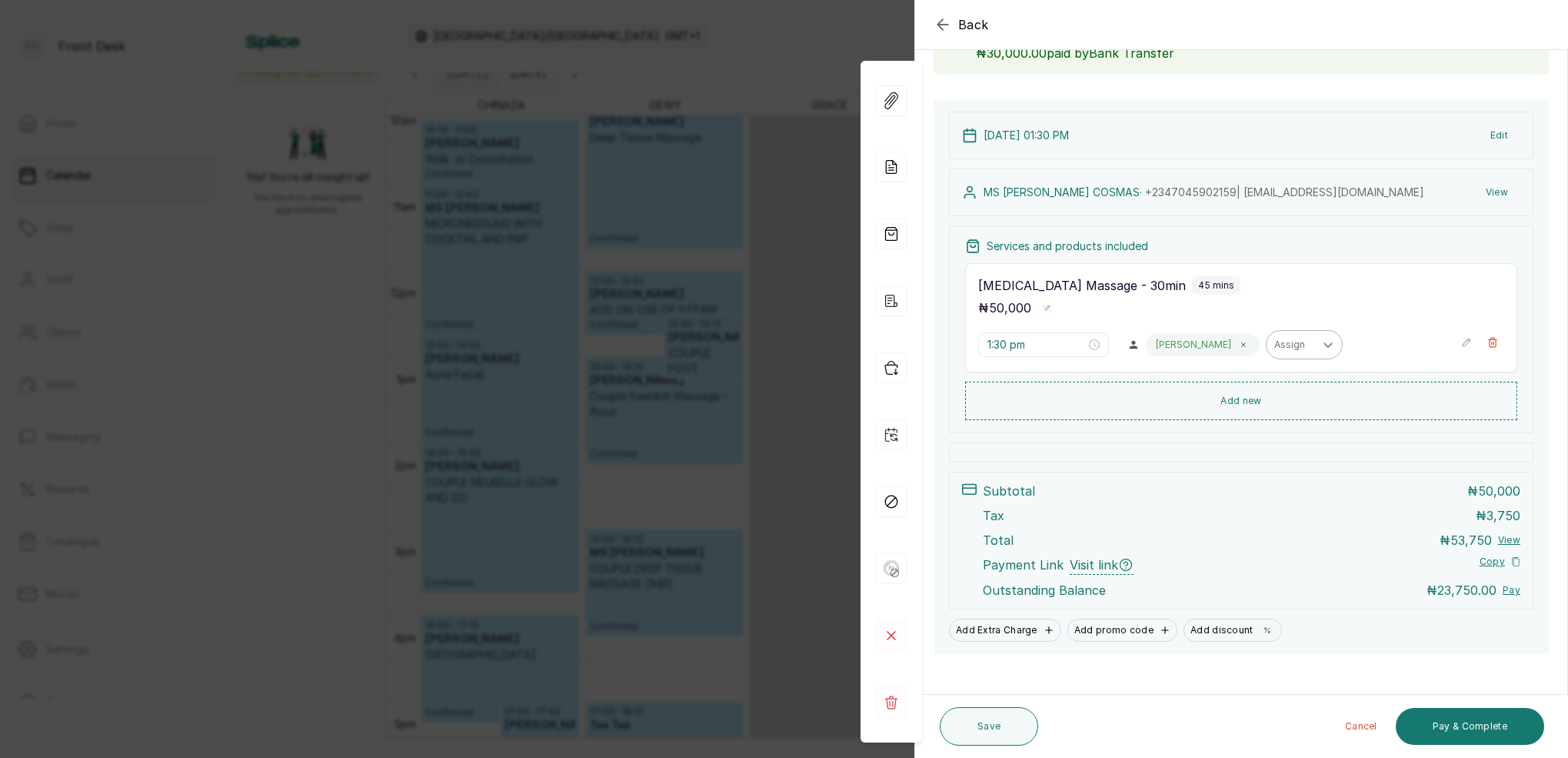
click at [1240, 345] on icon at bounding box center [1244, 345] width 8 height 8
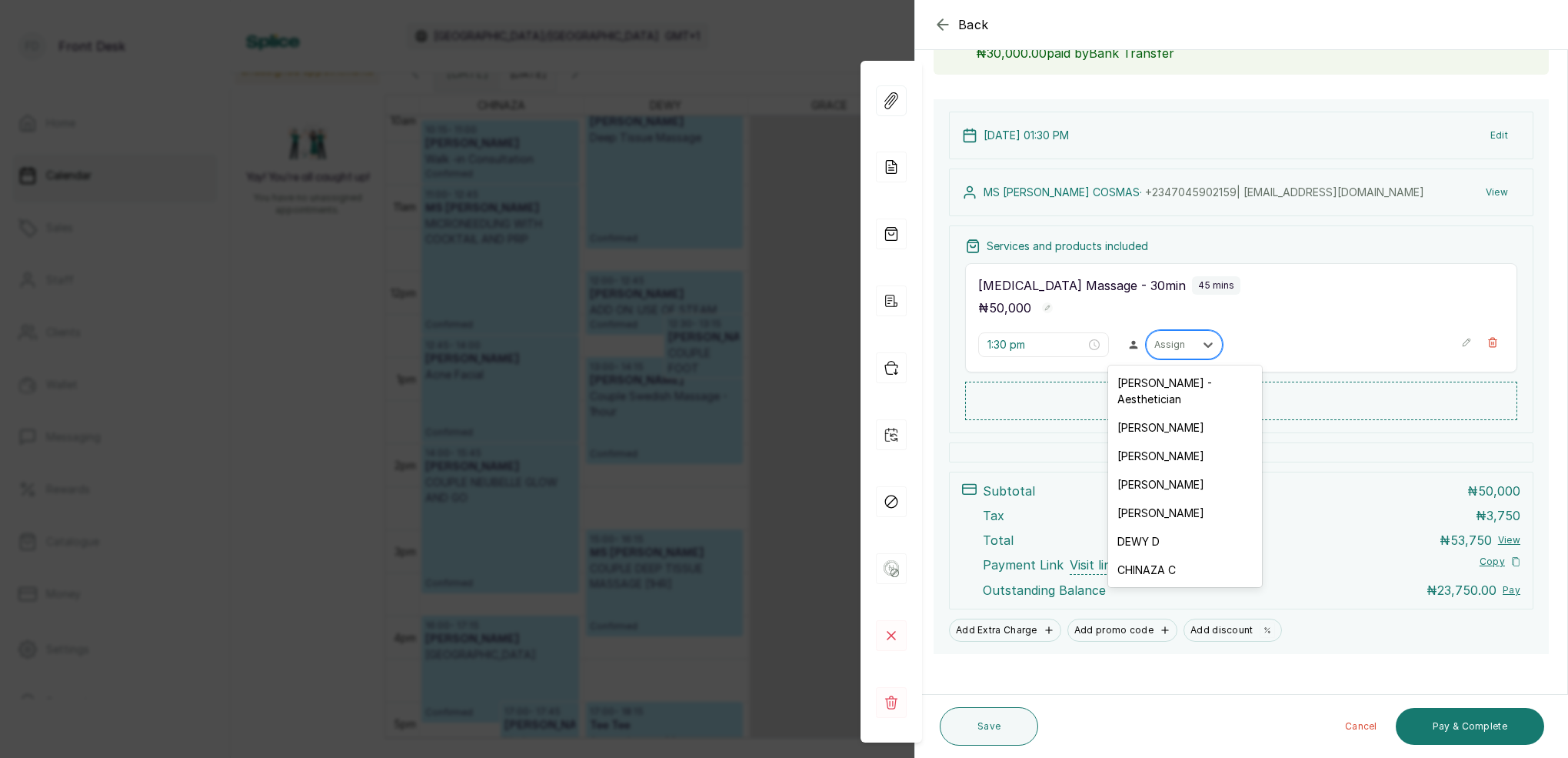
drag, startPoint x: 1186, startPoint y: 344, endPoint x: 1181, endPoint y: 353, distance: 10.3
click at [1186, 344] on div at bounding box center [1171, 345] width 32 height 14
click at [1156, 442] on div "[PERSON_NAME]" at bounding box center [1185, 455] width 154 height 28
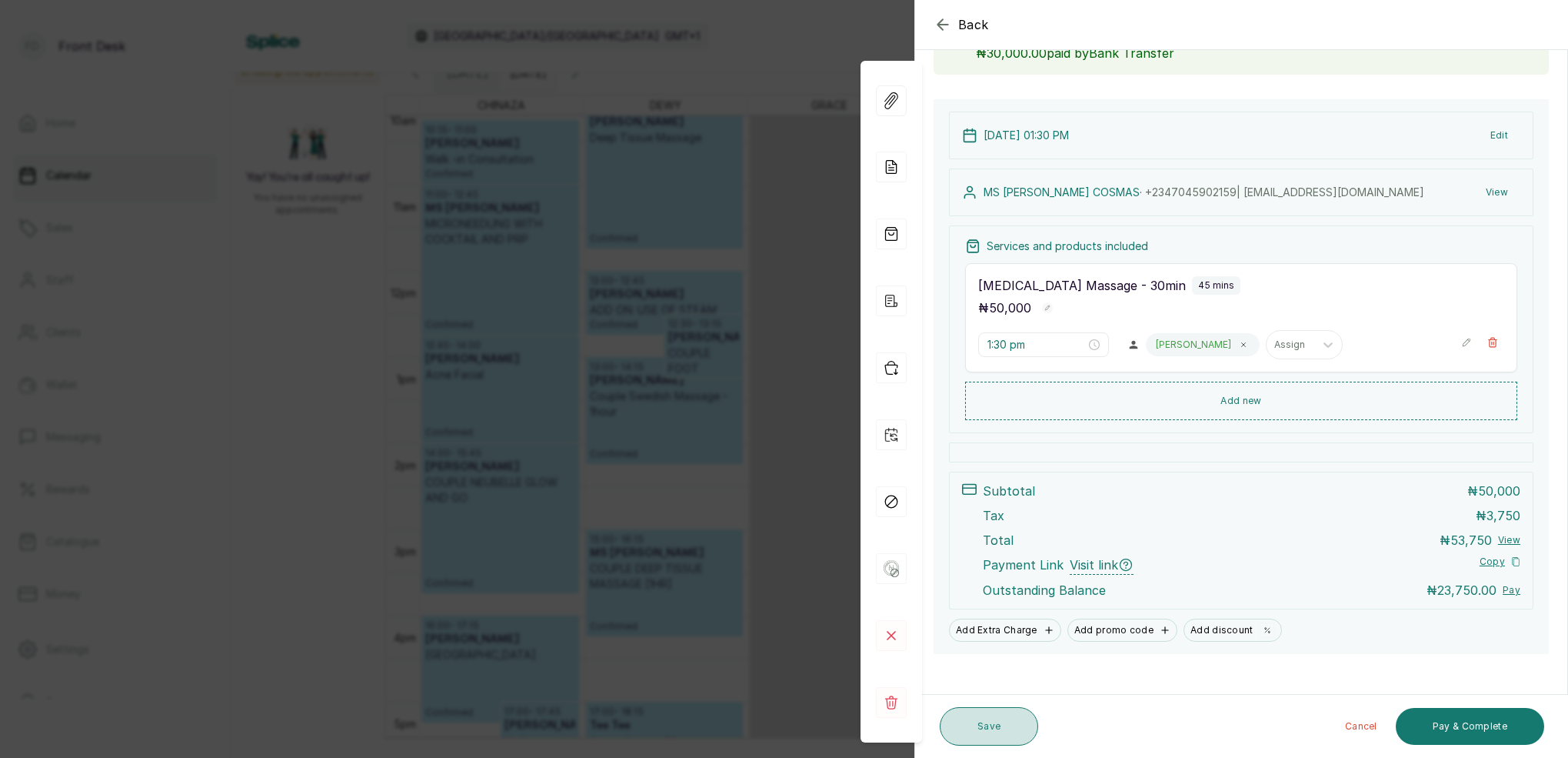
click at [976, 718] on button "Save" at bounding box center [989, 726] width 99 height 39
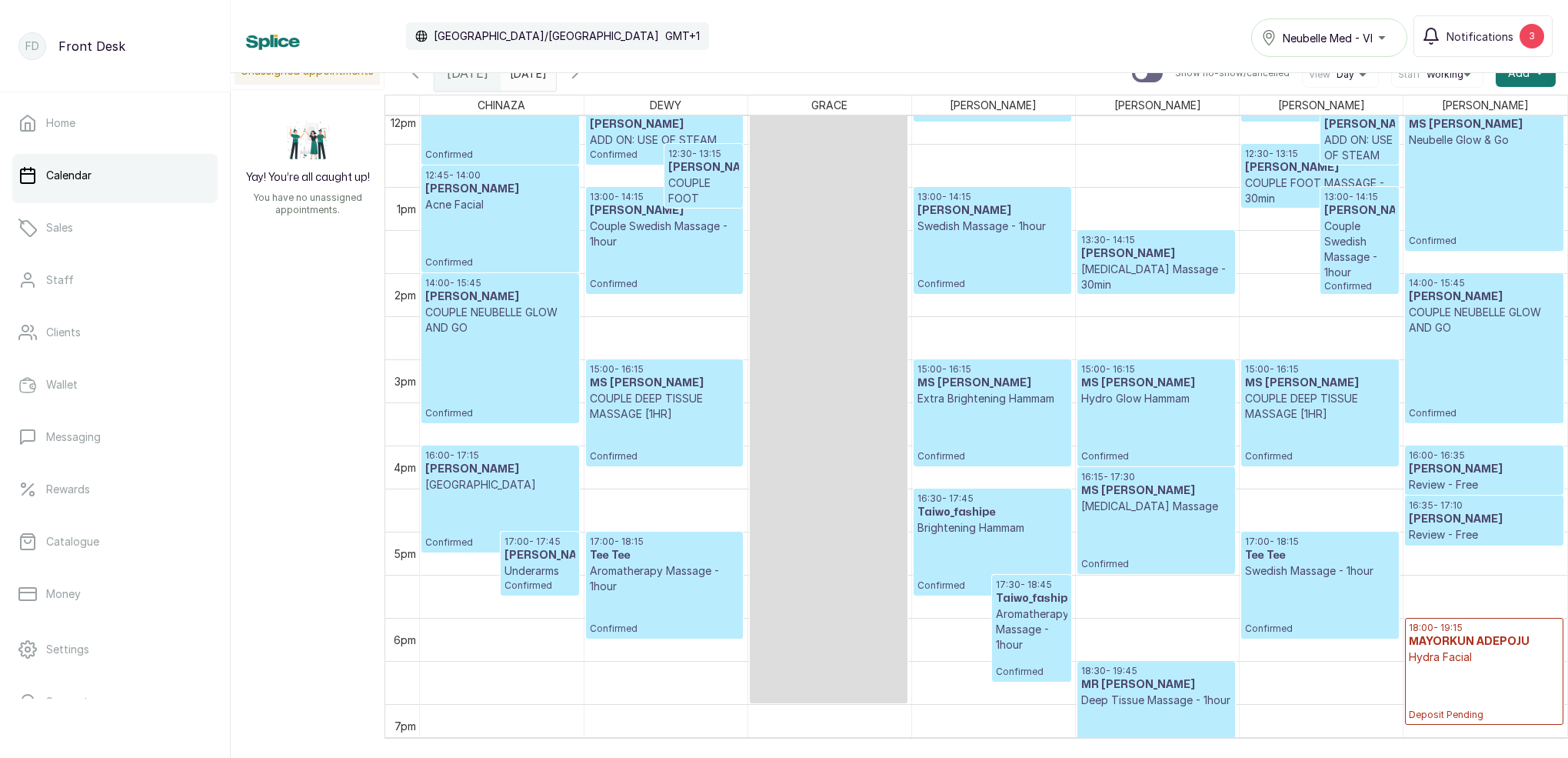
scroll to position [1058, 0]
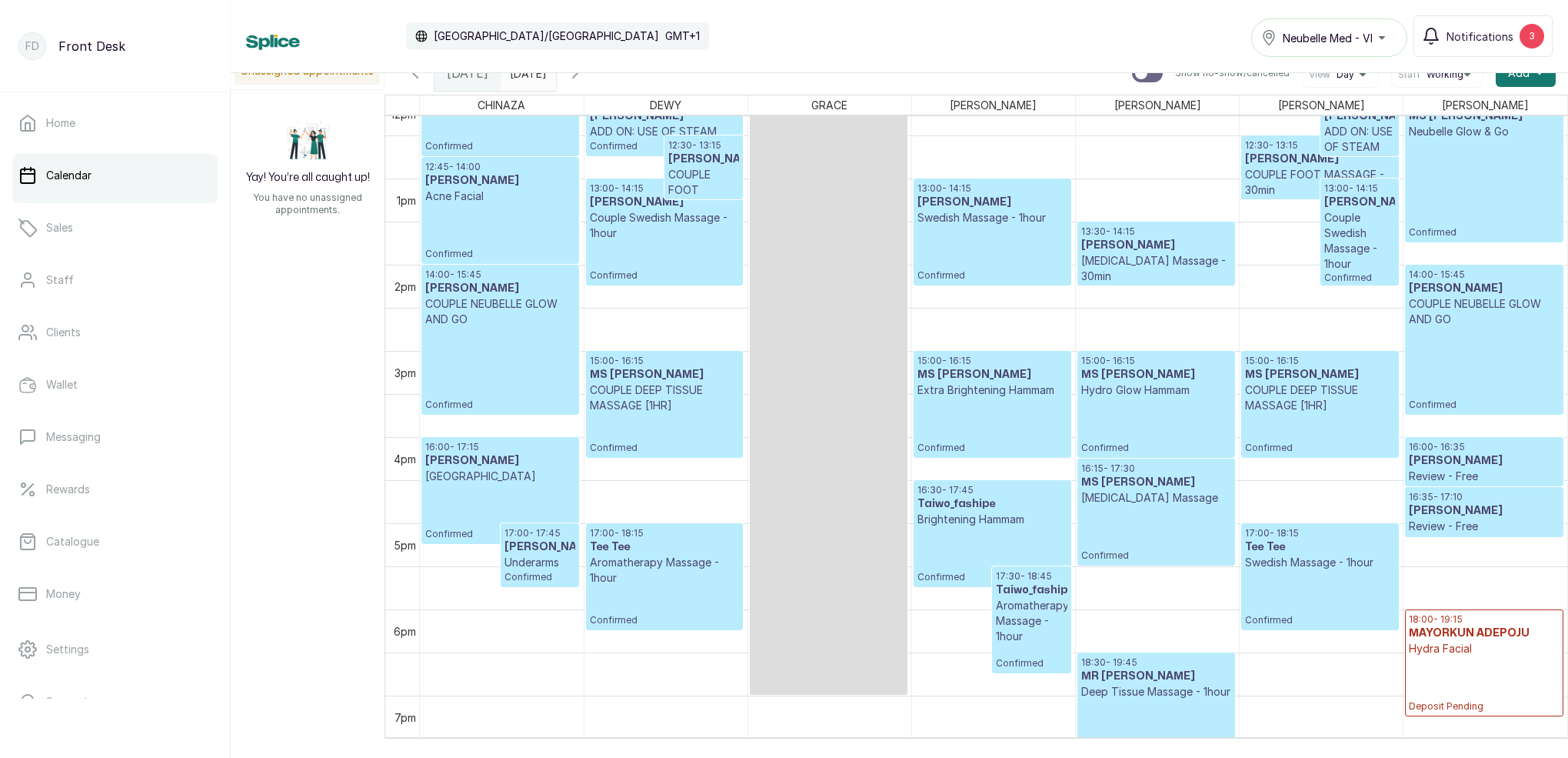
click at [1498, 677] on p "Deposit Pending" at bounding box center [1483, 684] width 150 height 56
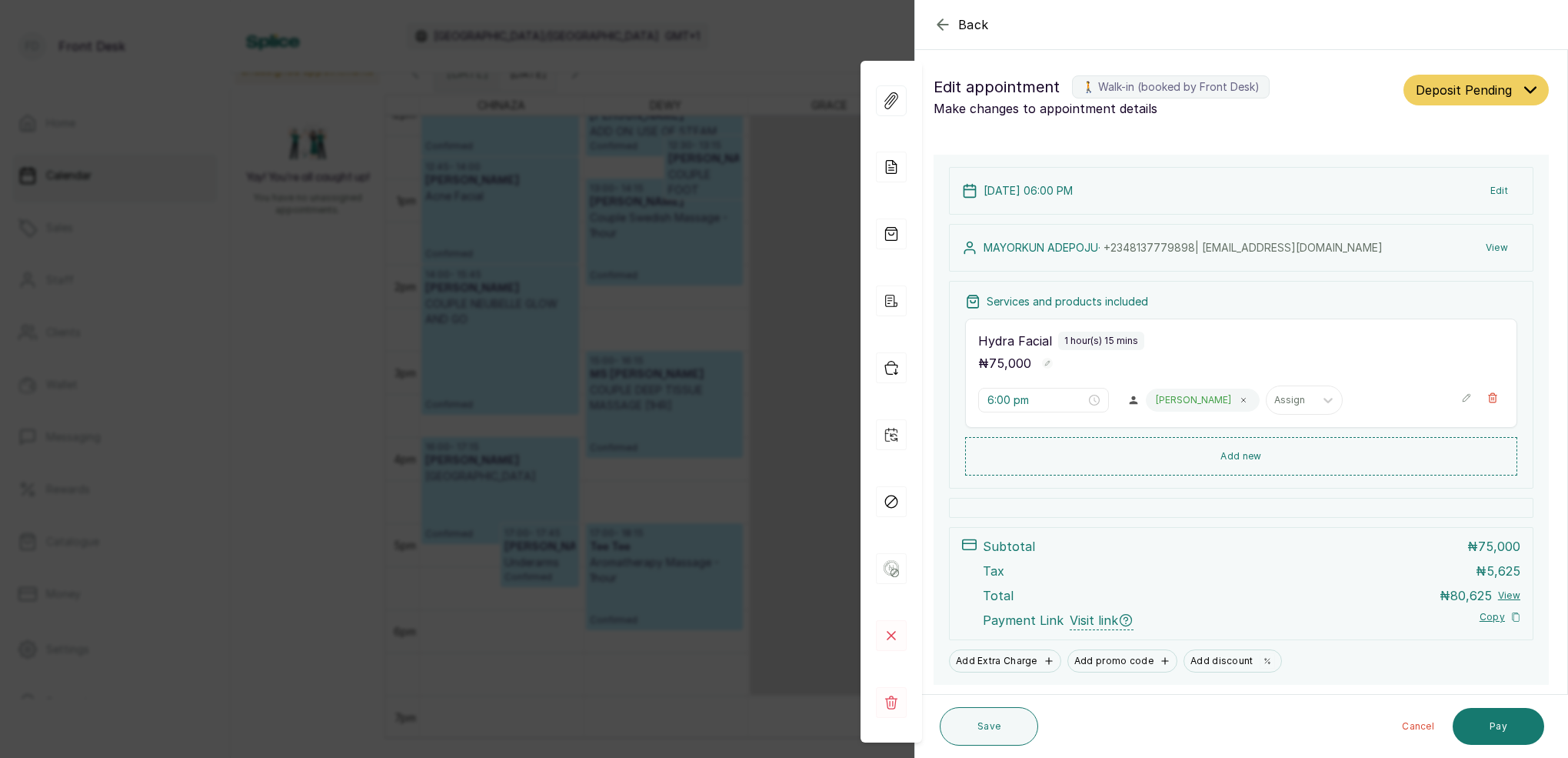
click at [759, 57] on div "Back Appointment Details Edit appointment 🚶 Walk-in (booked by Front Desk) Make…" at bounding box center [784, 379] width 1568 height 758
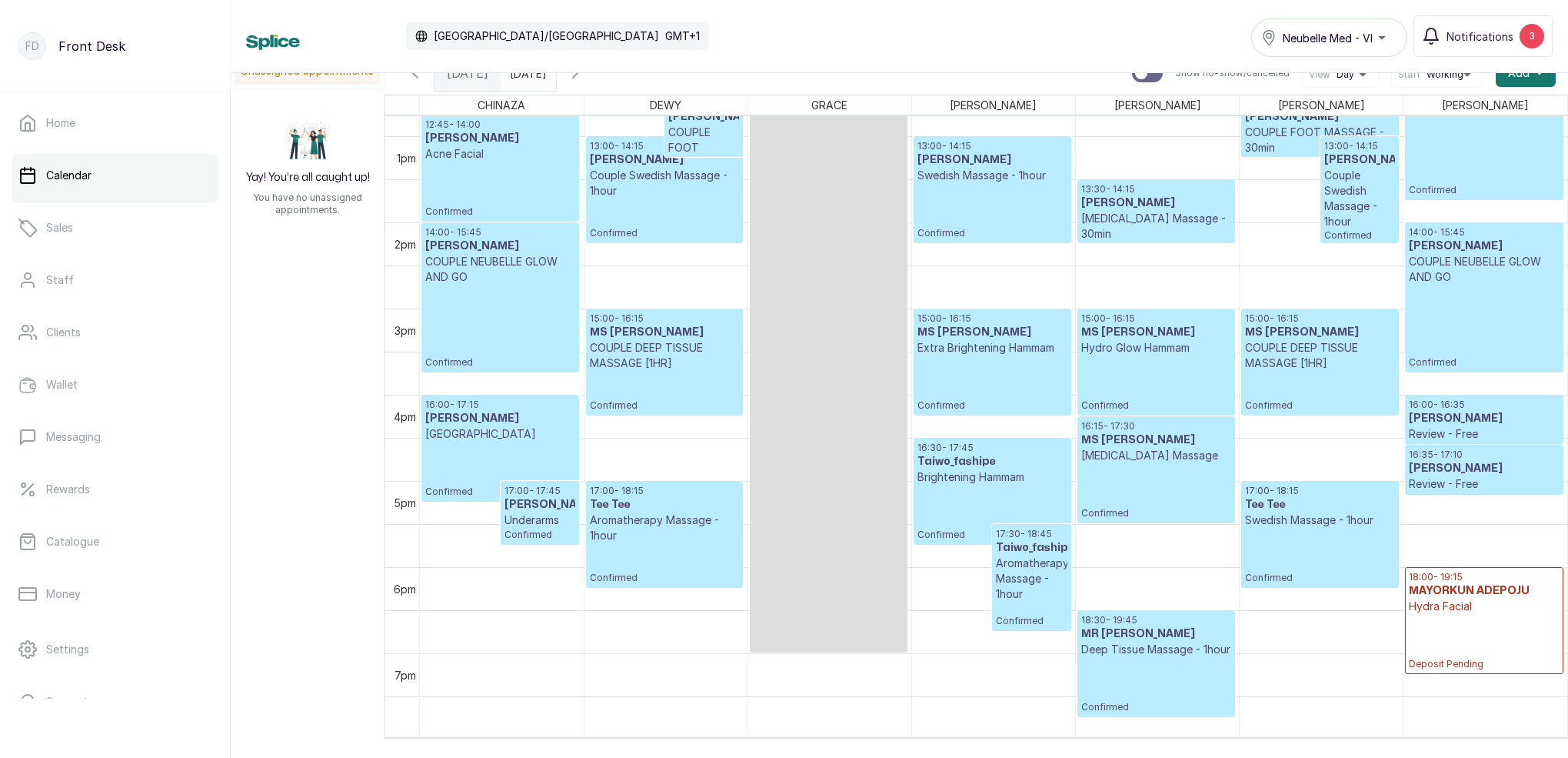
scroll to position [1106, 0]
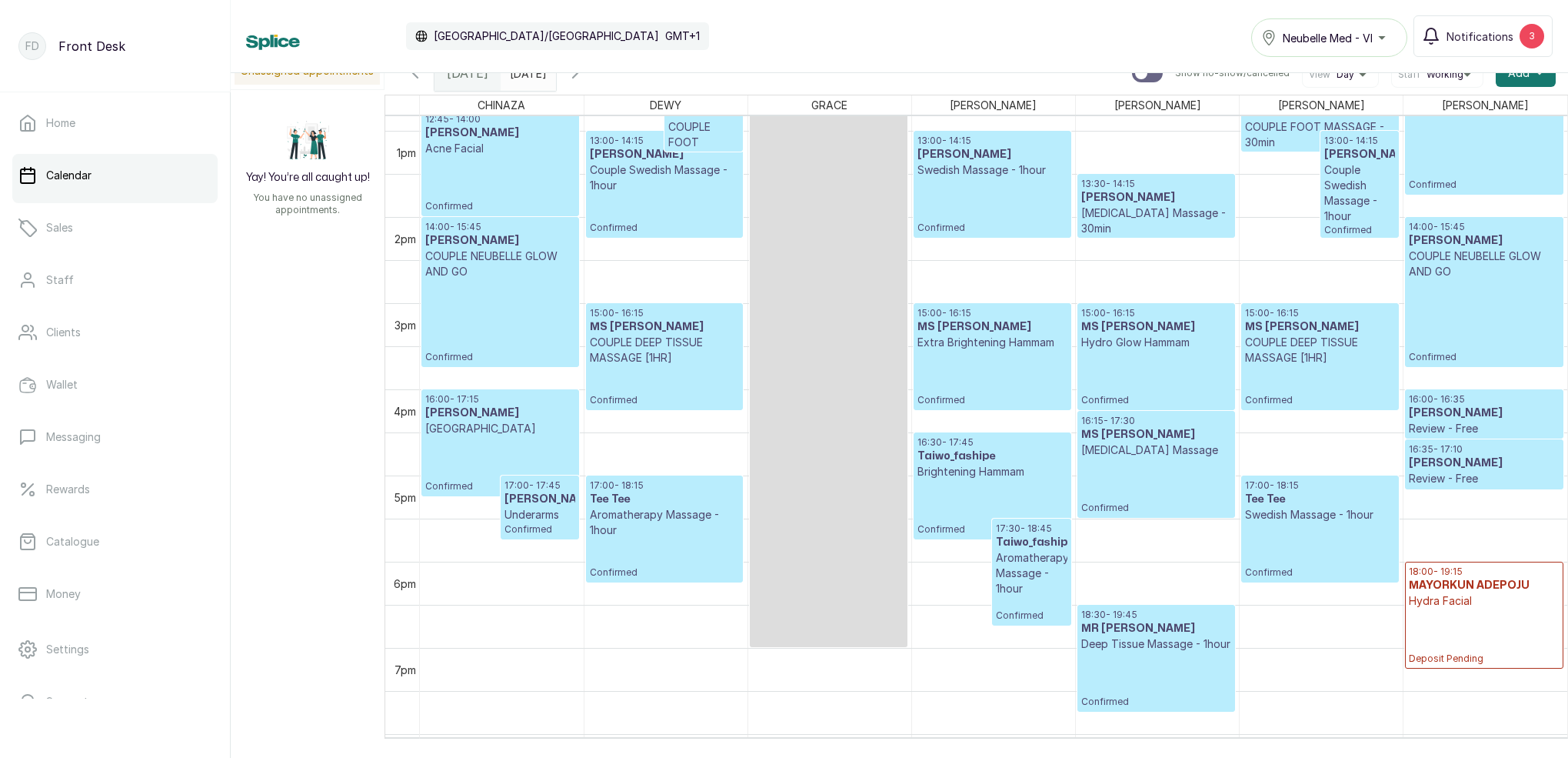
click at [556, 74] on span at bounding box center [541, 69] width 29 height 26
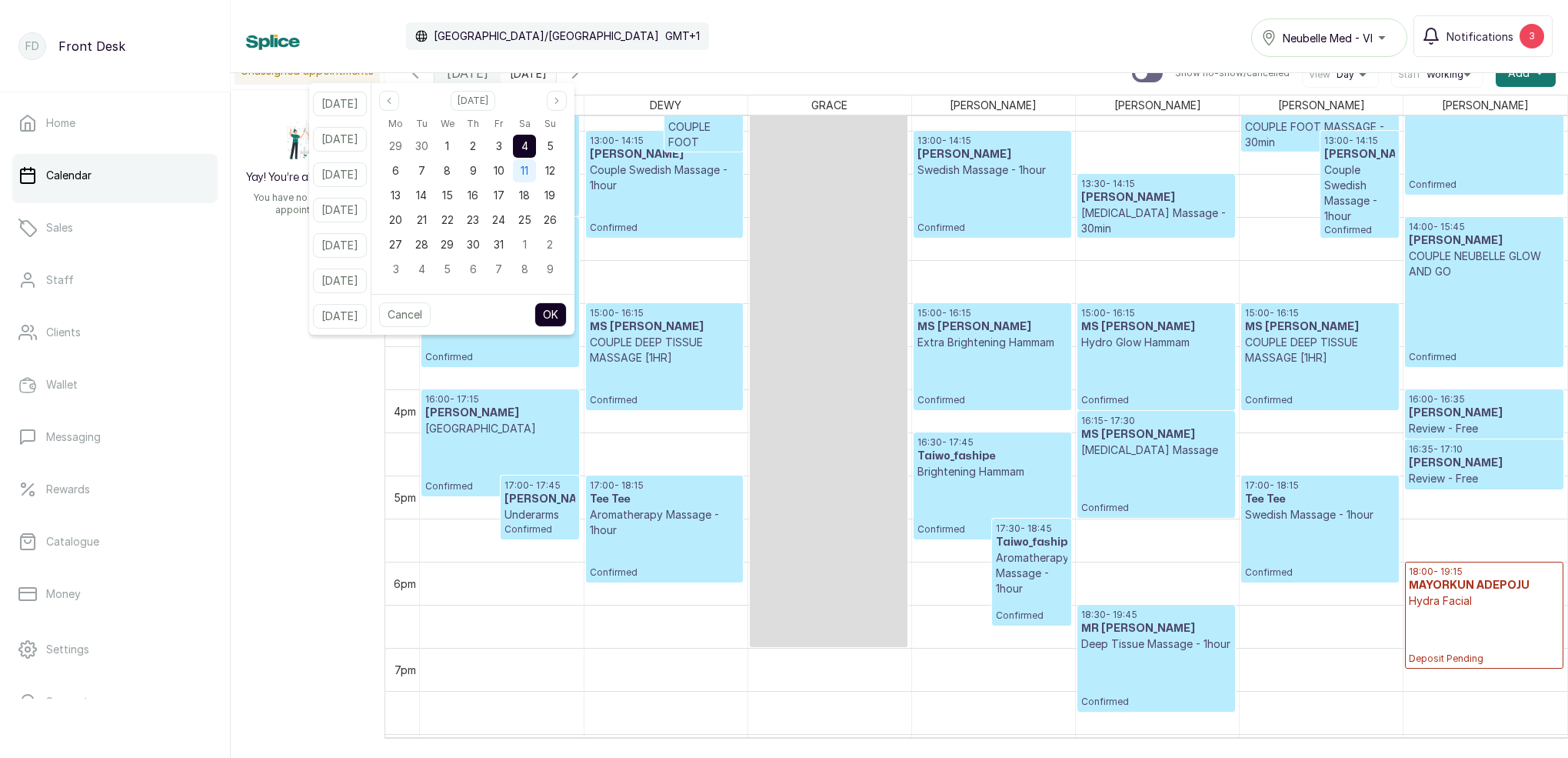
click at [528, 172] on span "11" at bounding box center [525, 171] width 8 height 13
click at [567, 316] on button "OK" at bounding box center [551, 315] width 32 height 24
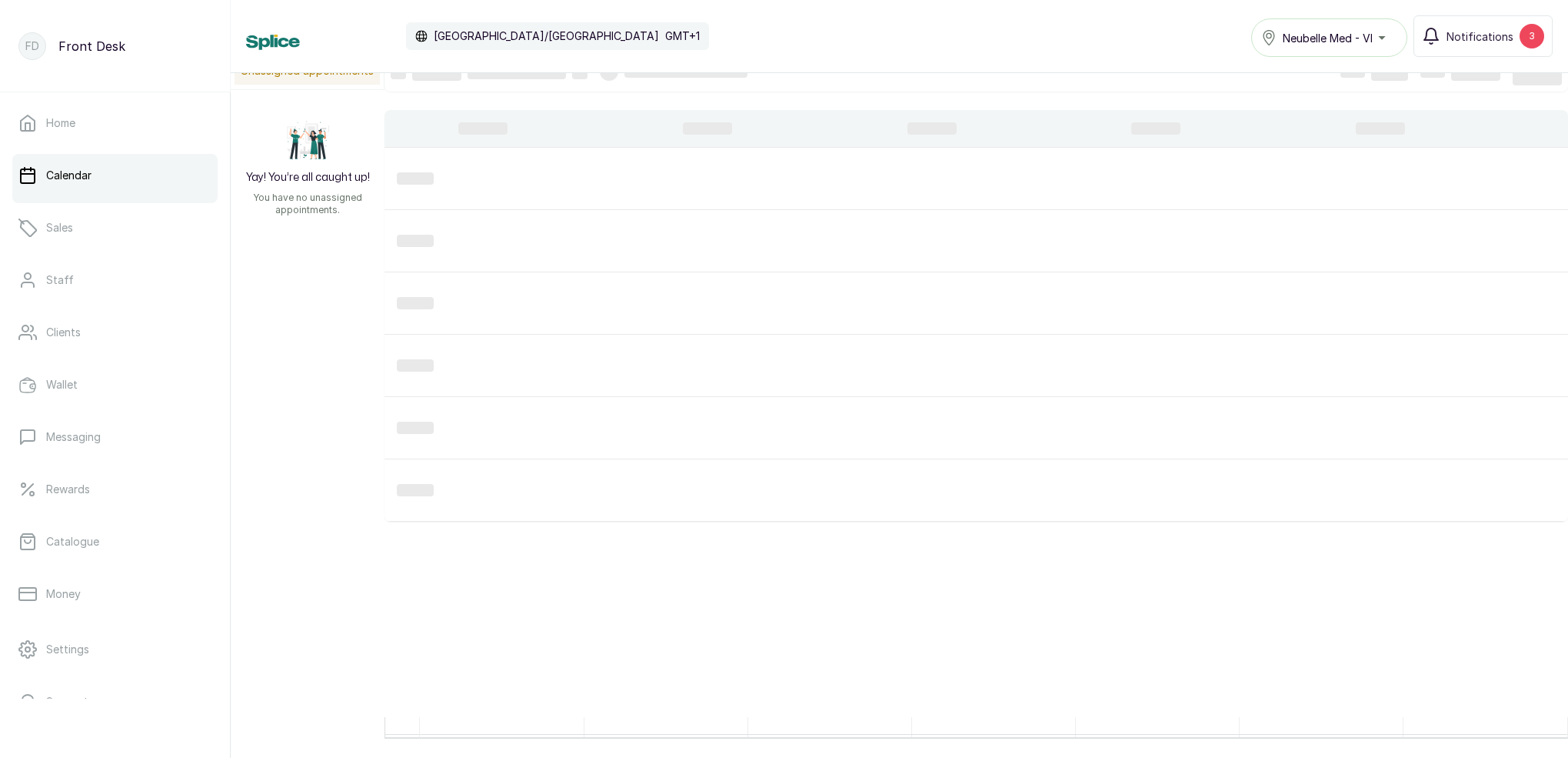
type input "[DATE]"
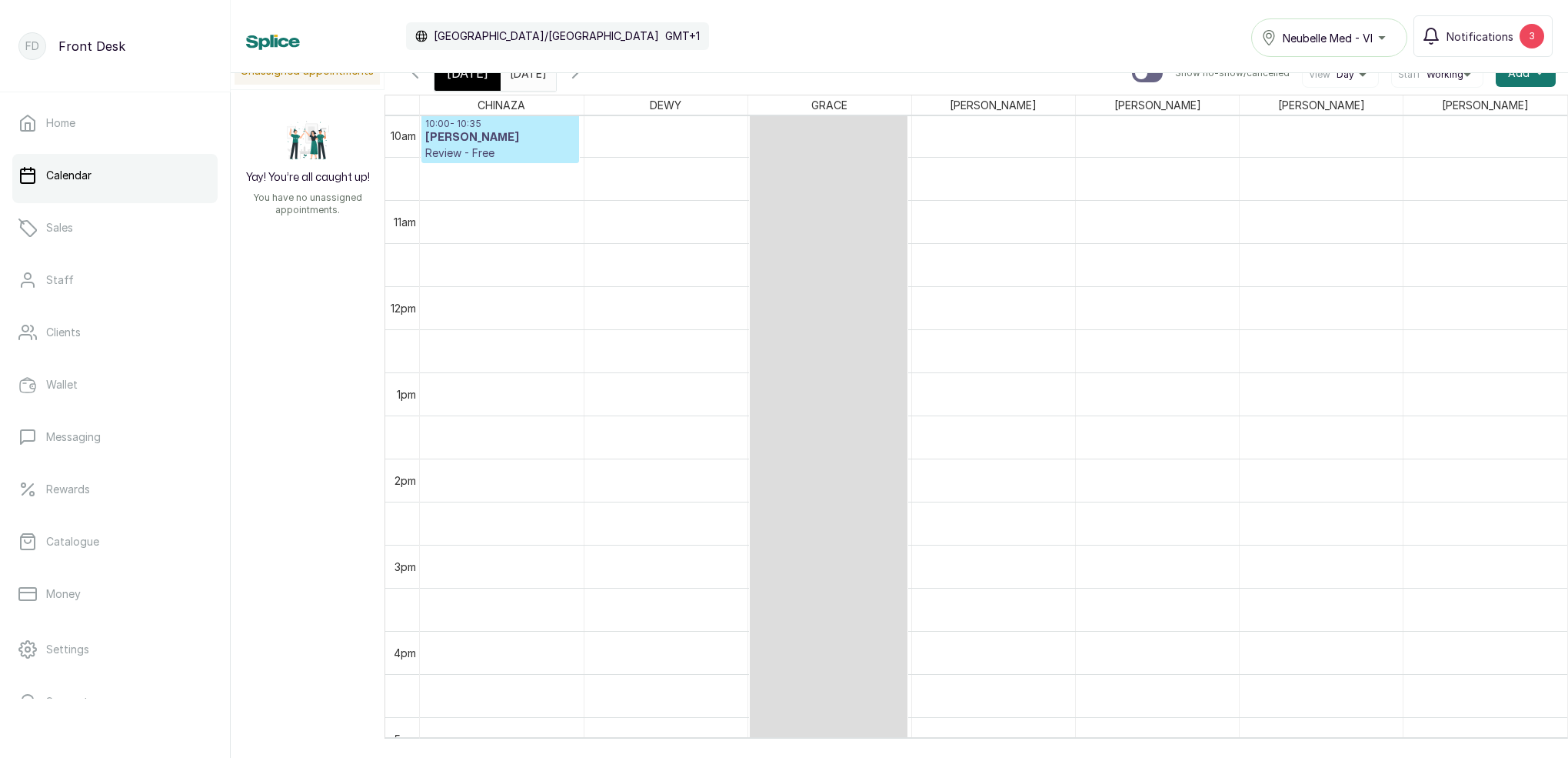
scroll to position [951, 0]
click at [468, 76] on span "[DATE]" at bounding box center [467, 73] width 41 height 19
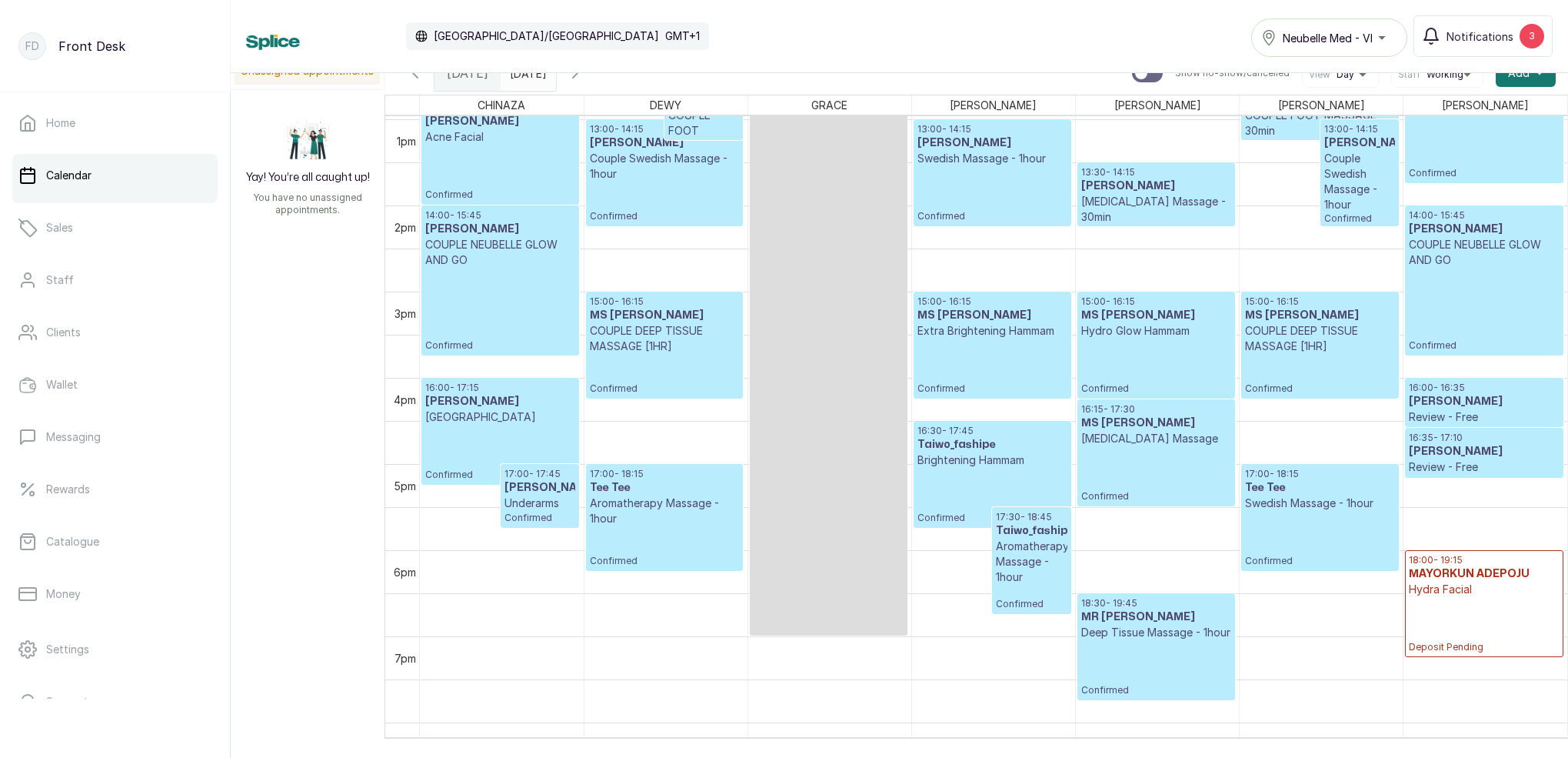
scroll to position [1146, 0]
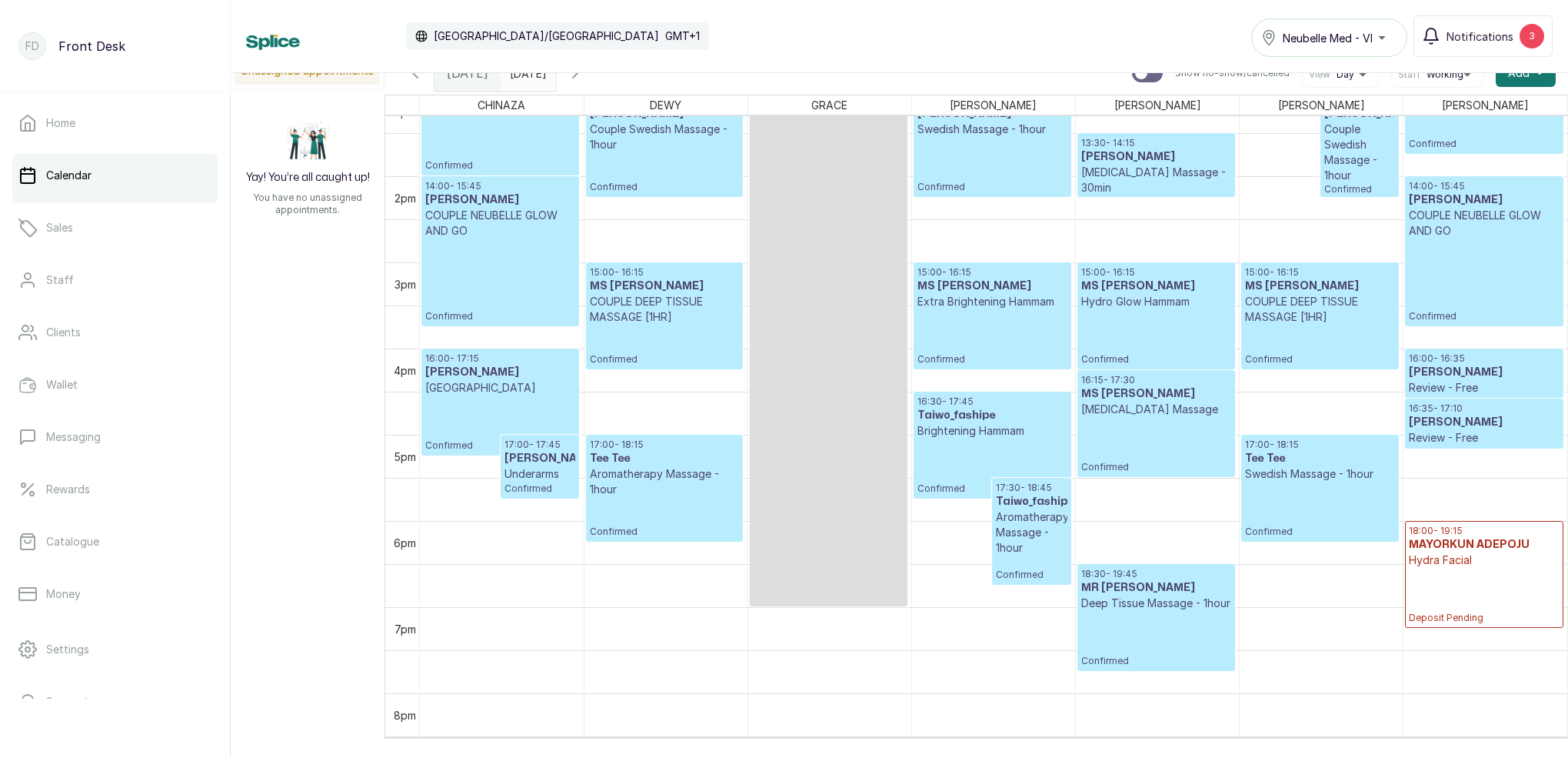
click at [585, 78] on icon "button" at bounding box center [575, 73] width 19 height 19
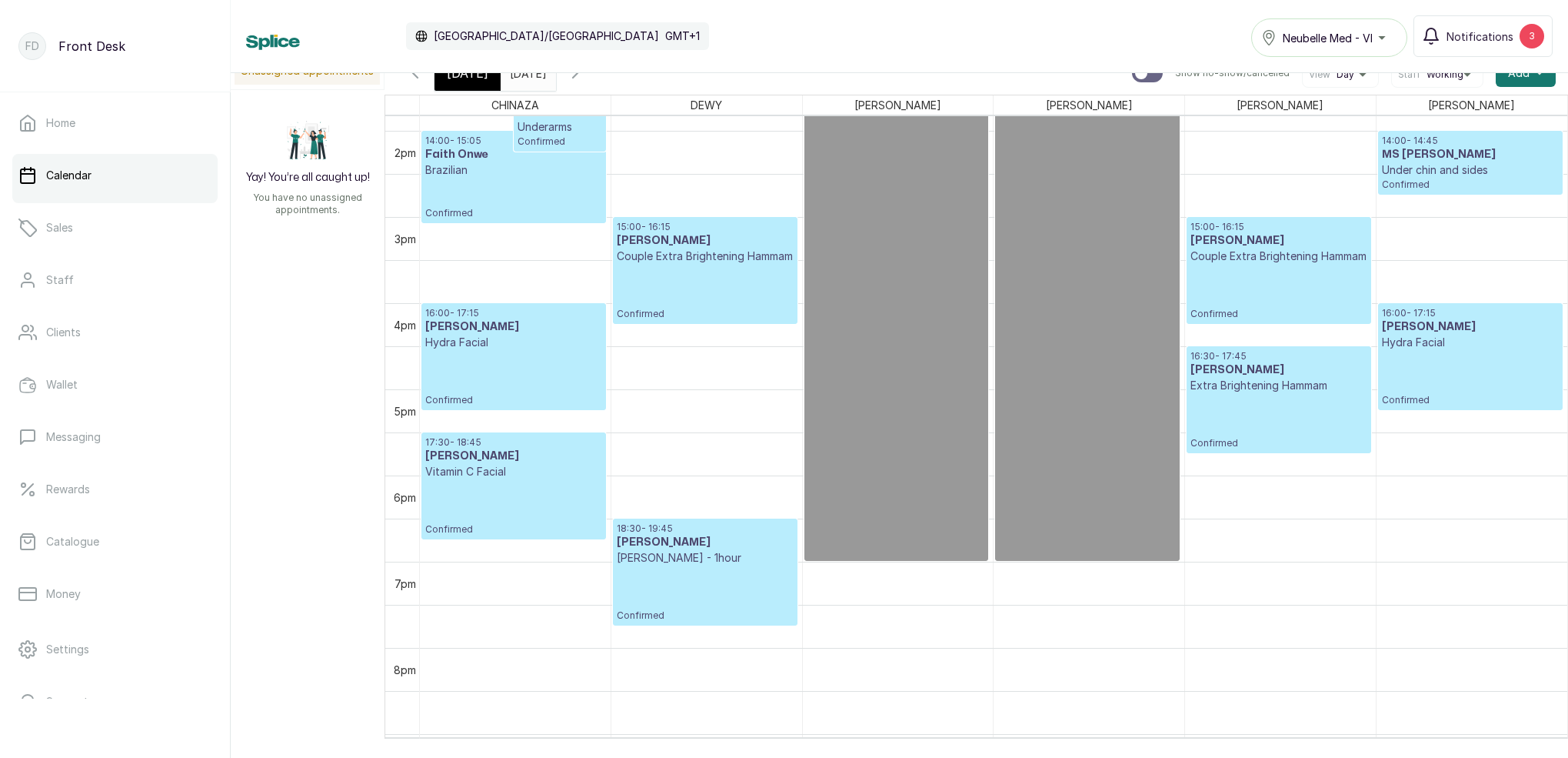
scroll to position [1208, 0]
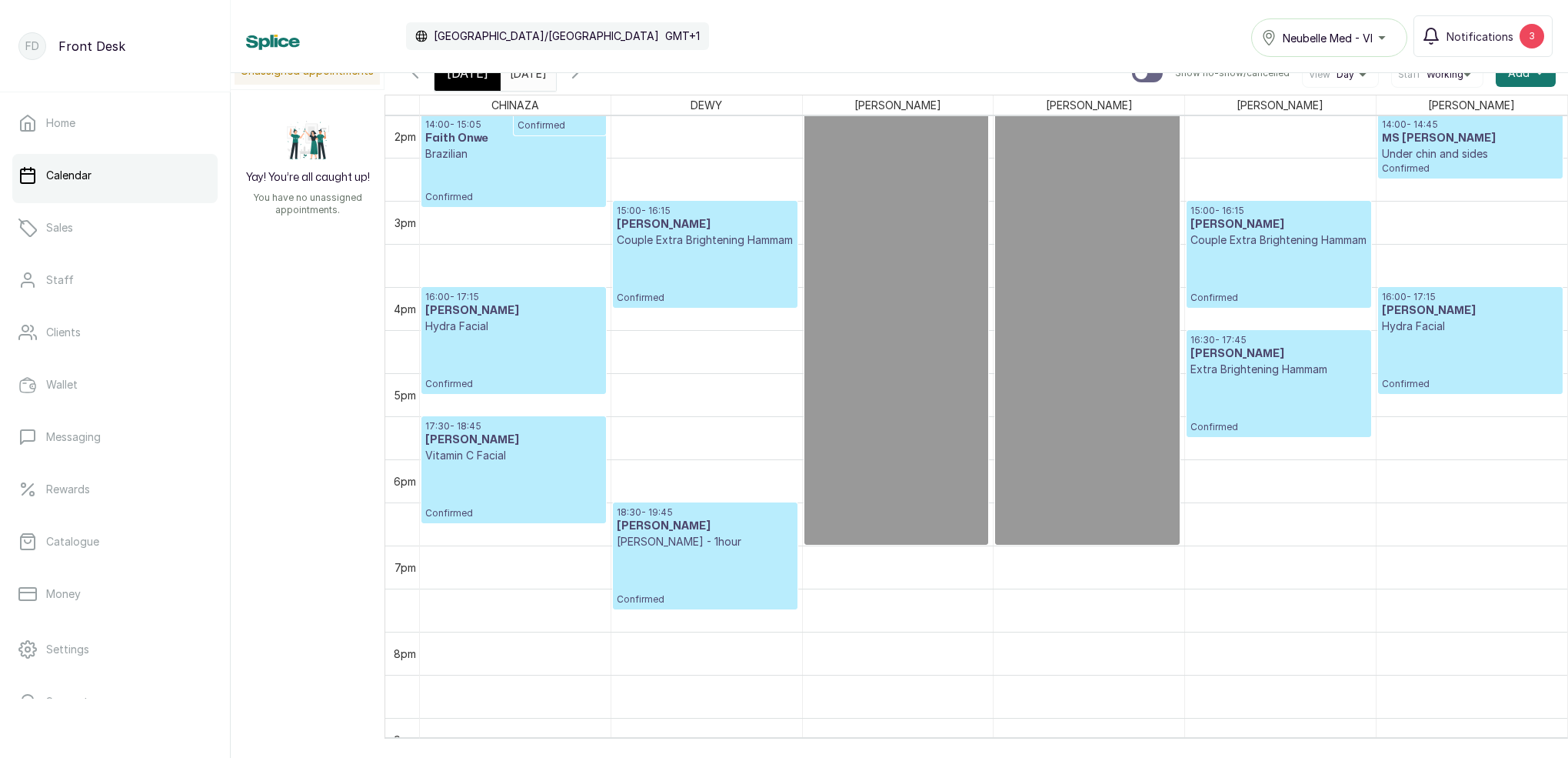
click at [450, 87] on div "[DATE]" at bounding box center [467, 73] width 66 height 36
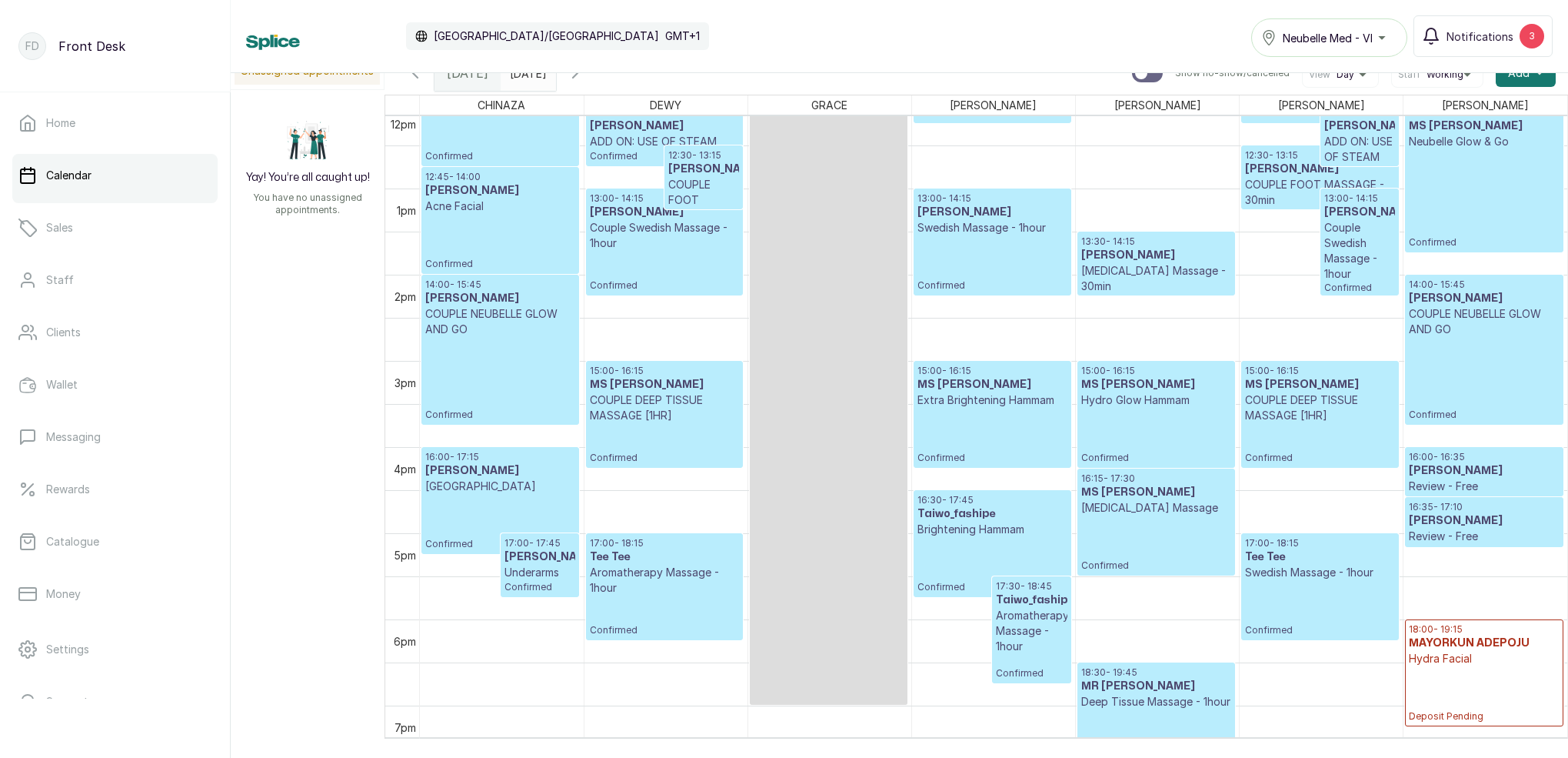
scroll to position [1067, 0]
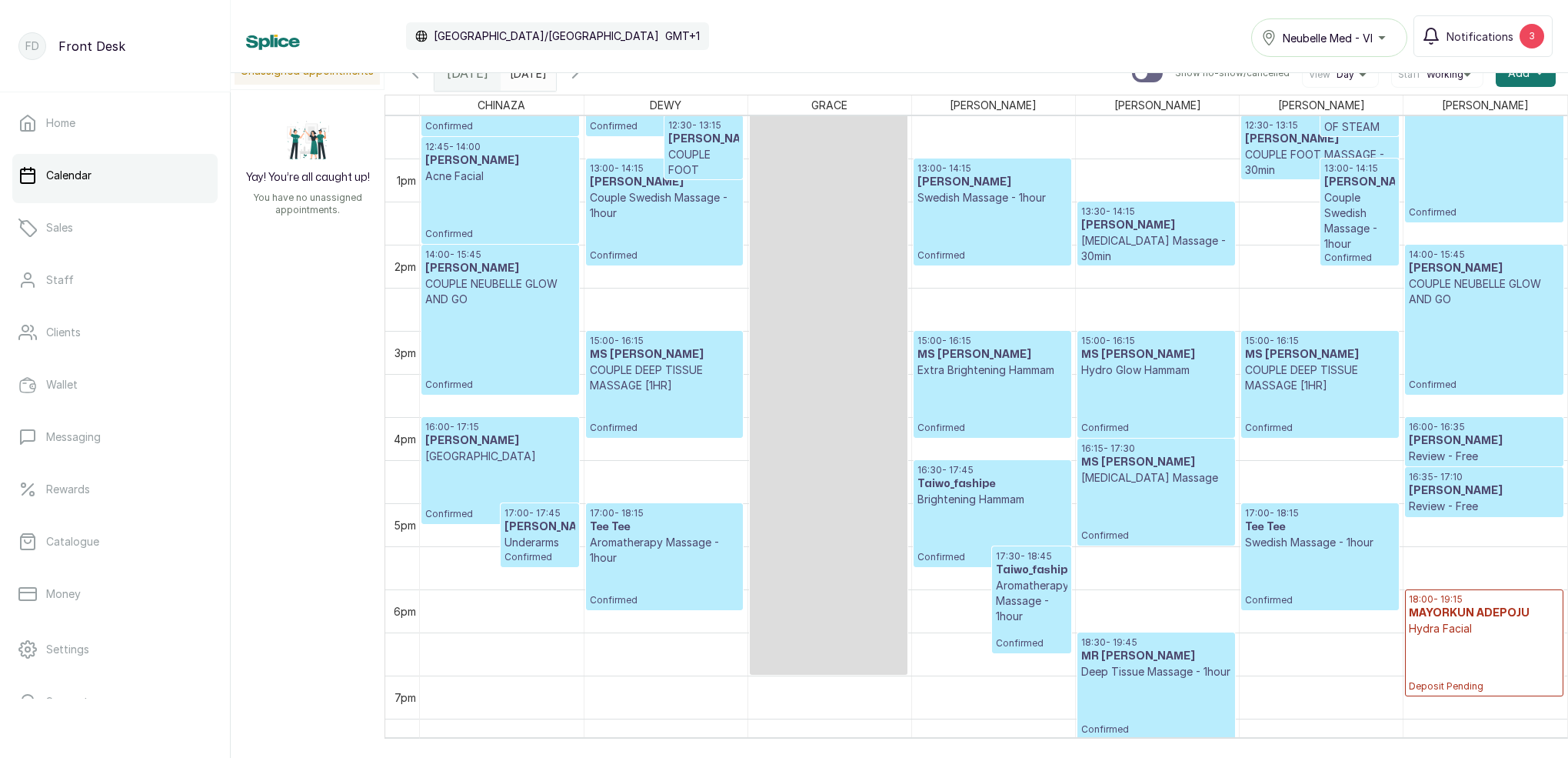
click at [1162, 650] on h3 "MR [PERSON_NAME]" at bounding box center [1156, 656] width 150 height 15
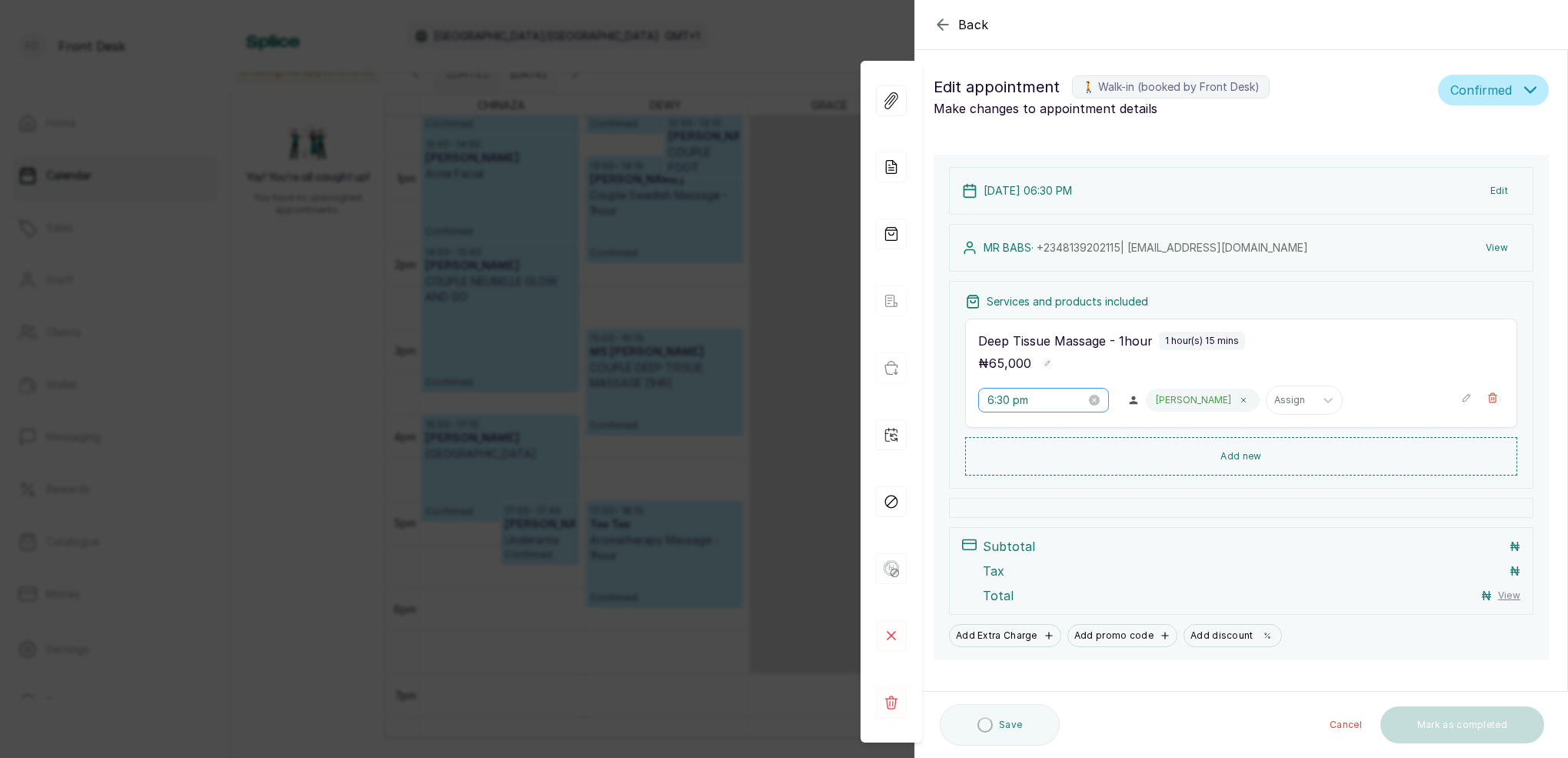
click at [1006, 391] on div "6:30 pm" at bounding box center [1044, 400] width 131 height 24
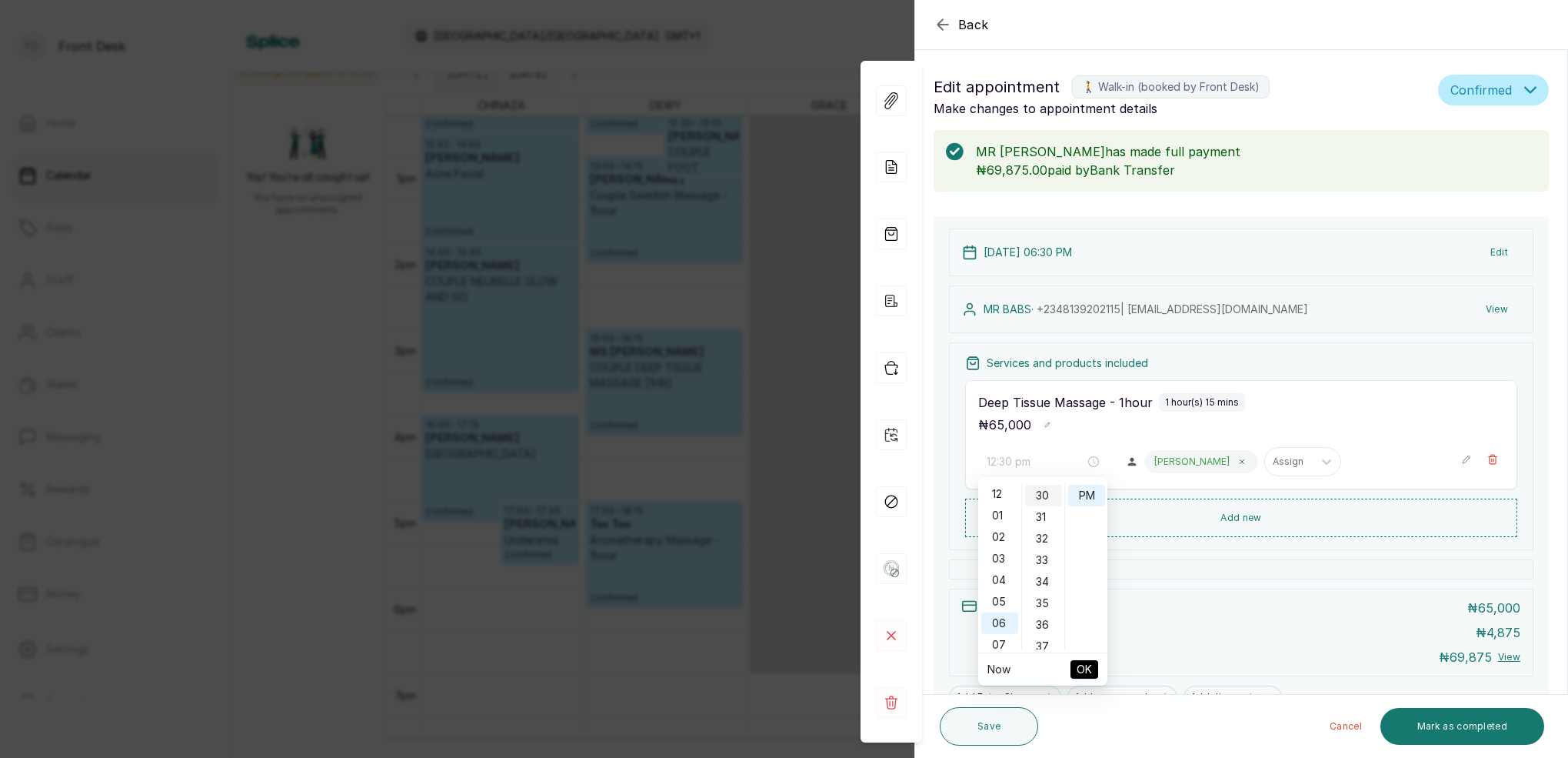
drag, startPoint x: 1002, startPoint y: 492, endPoint x: 1042, endPoint y: 496, distance: 40.2
click at [1003, 493] on div "12" at bounding box center [1000, 493] width 37 height 22
type input "12:00 pm"
drag, startPoint x: 1041, startPoint y: 496, endPoint x: 1076, endPoint y: 495, distance: 35.0
click at [1043, 496] on div "00" at bounding box center [1044, 493] width 37 height 22
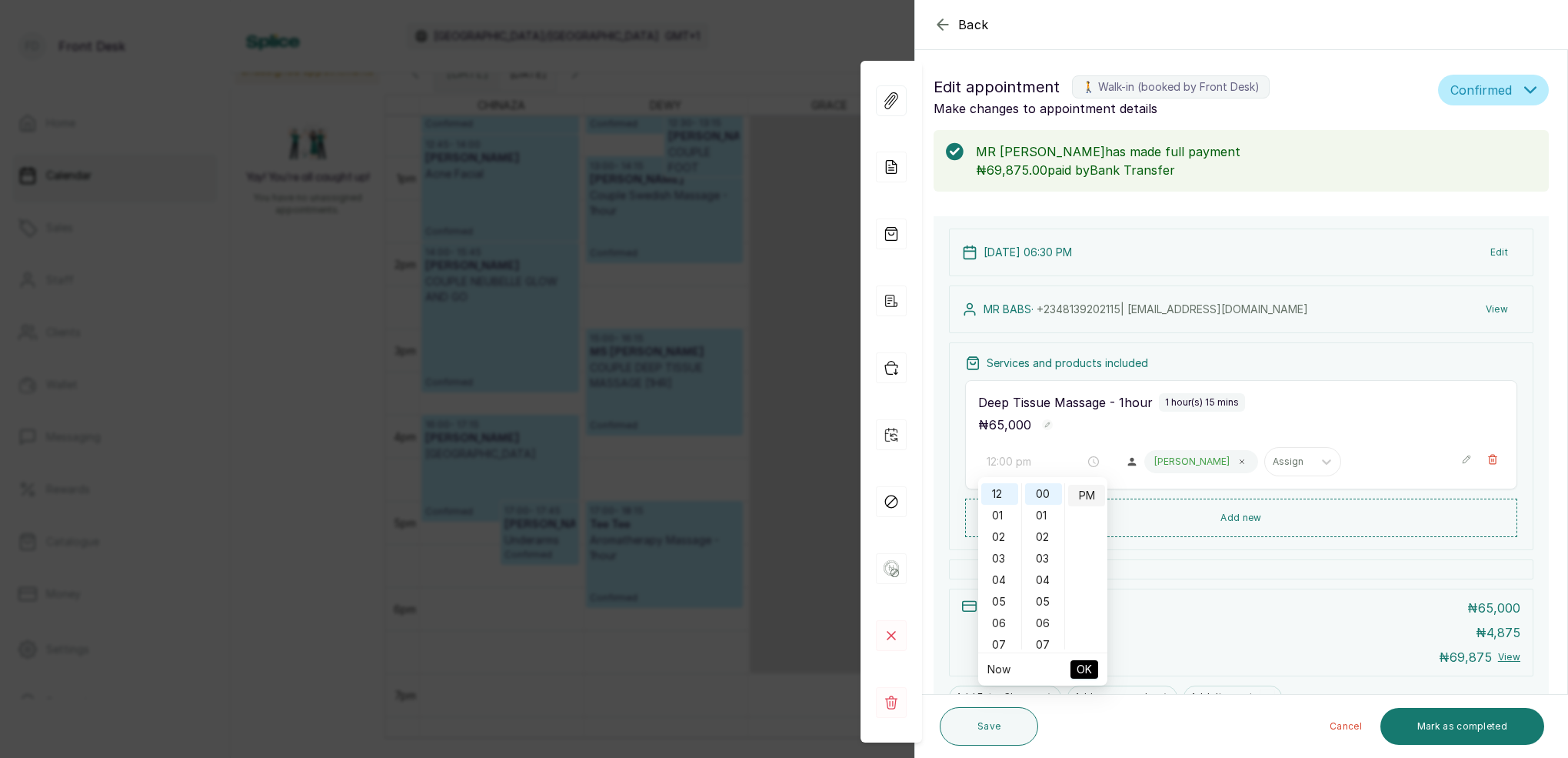
click at [1093, 496] on div "PM" at bounding box center [1087, 495] width 37 height 22
drag, startPoint x: 1085, startPoint y: 668, endPoint x: 1105, endPoint y: 659, distance: 21.9
click at [1085, 667] on span "OK" at bounding box center [1084, 669] width 15 height 29
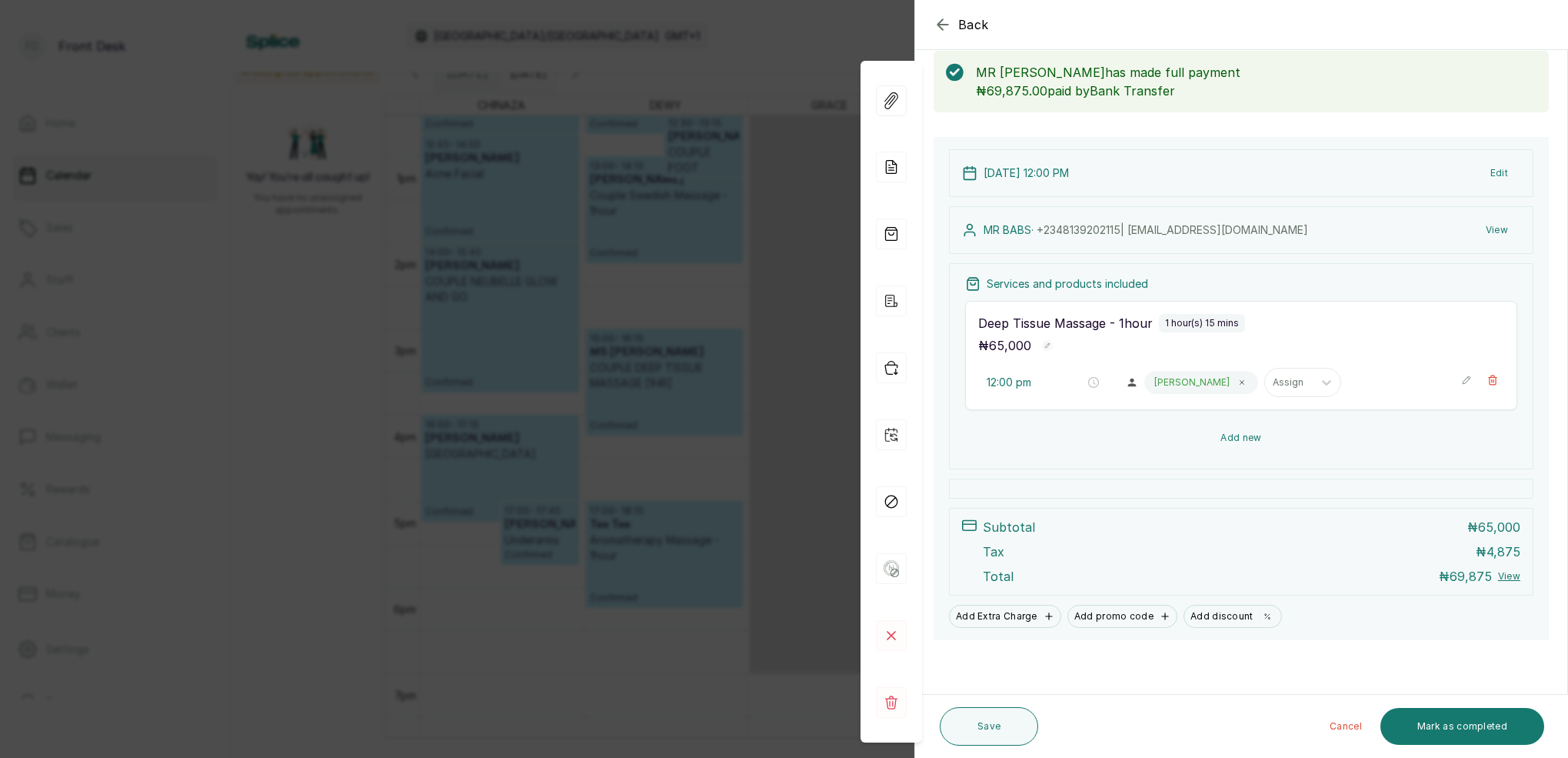
scroll to position [79, 0]
click at [1018, 731] on button "Save" at bounding box center [989, 726] width 99 height 39
click at [824, 41] on div "Back Appointment Details Edit appointment 🚶 Walk-in (booked by Front Desk) Make…" at bounding box center [784, 379] width 1568 height 758
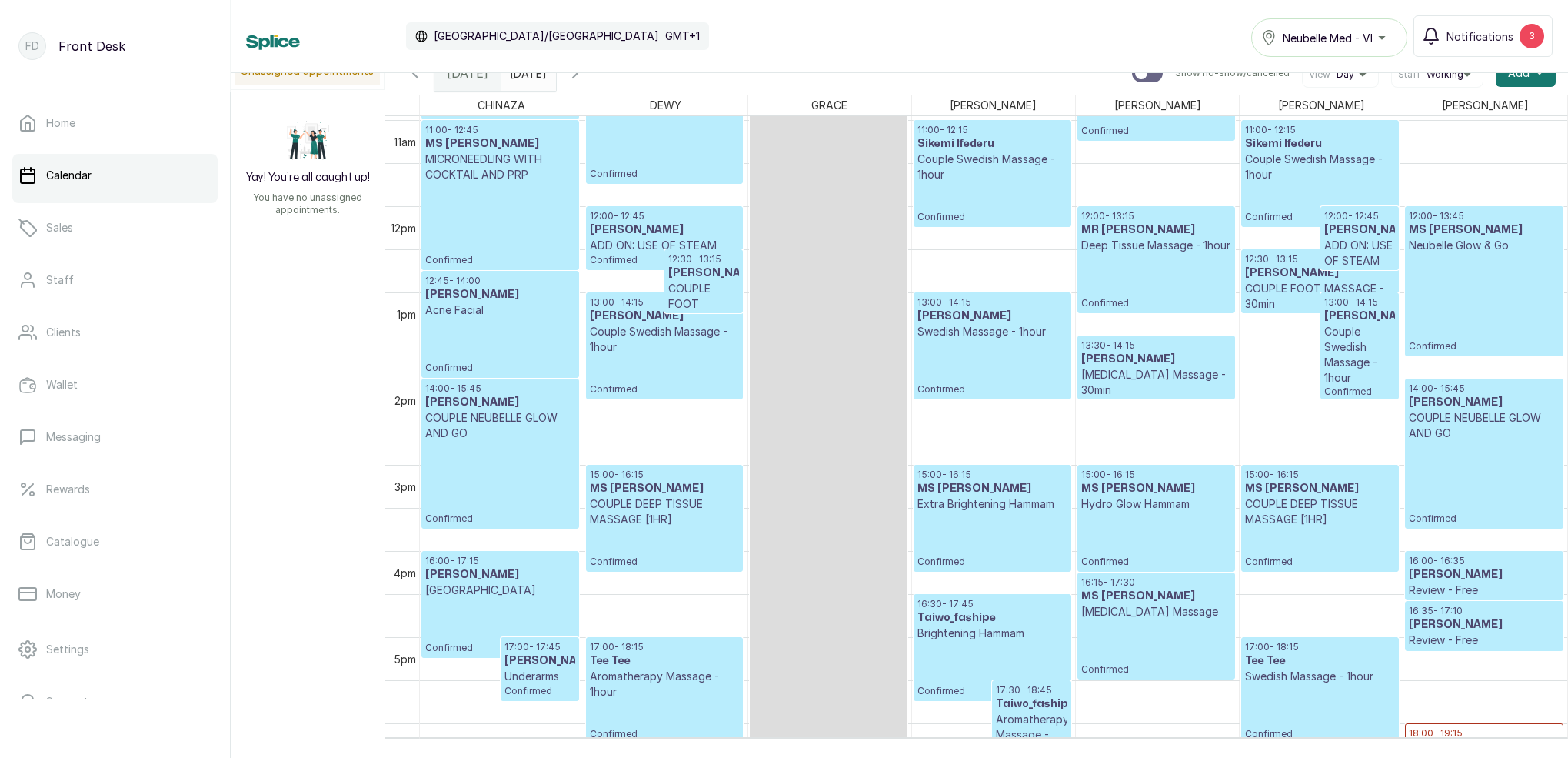
scroll to position [905, 0]
click at [1202, 254] on p "Deep Tissue Massage - 1hour" at bounding box center [1156, 246] width 150 height 15
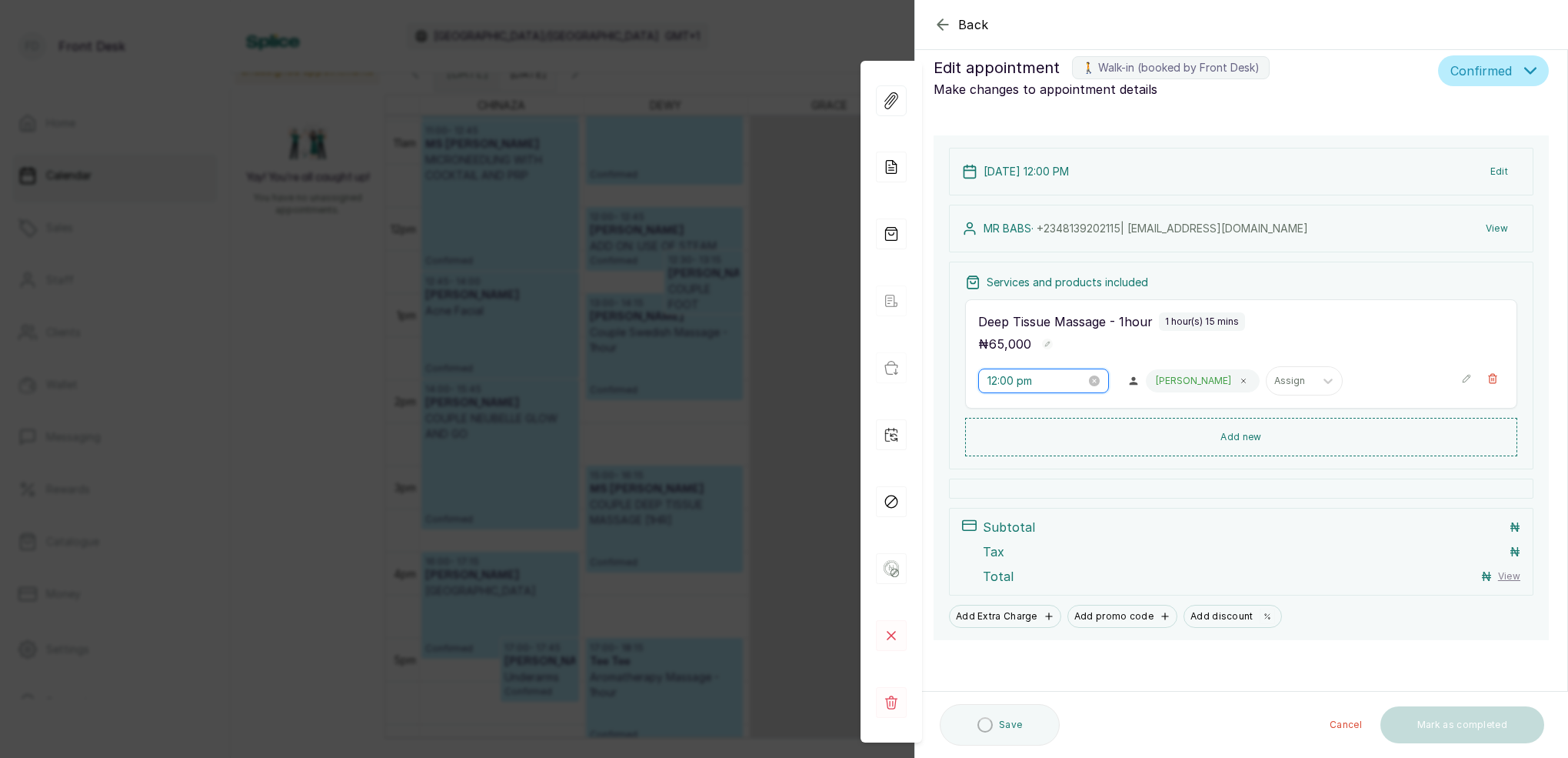
click at [998, 383] on input "12:00 pm" at bounding box center [1037, 380] width 99 height 17
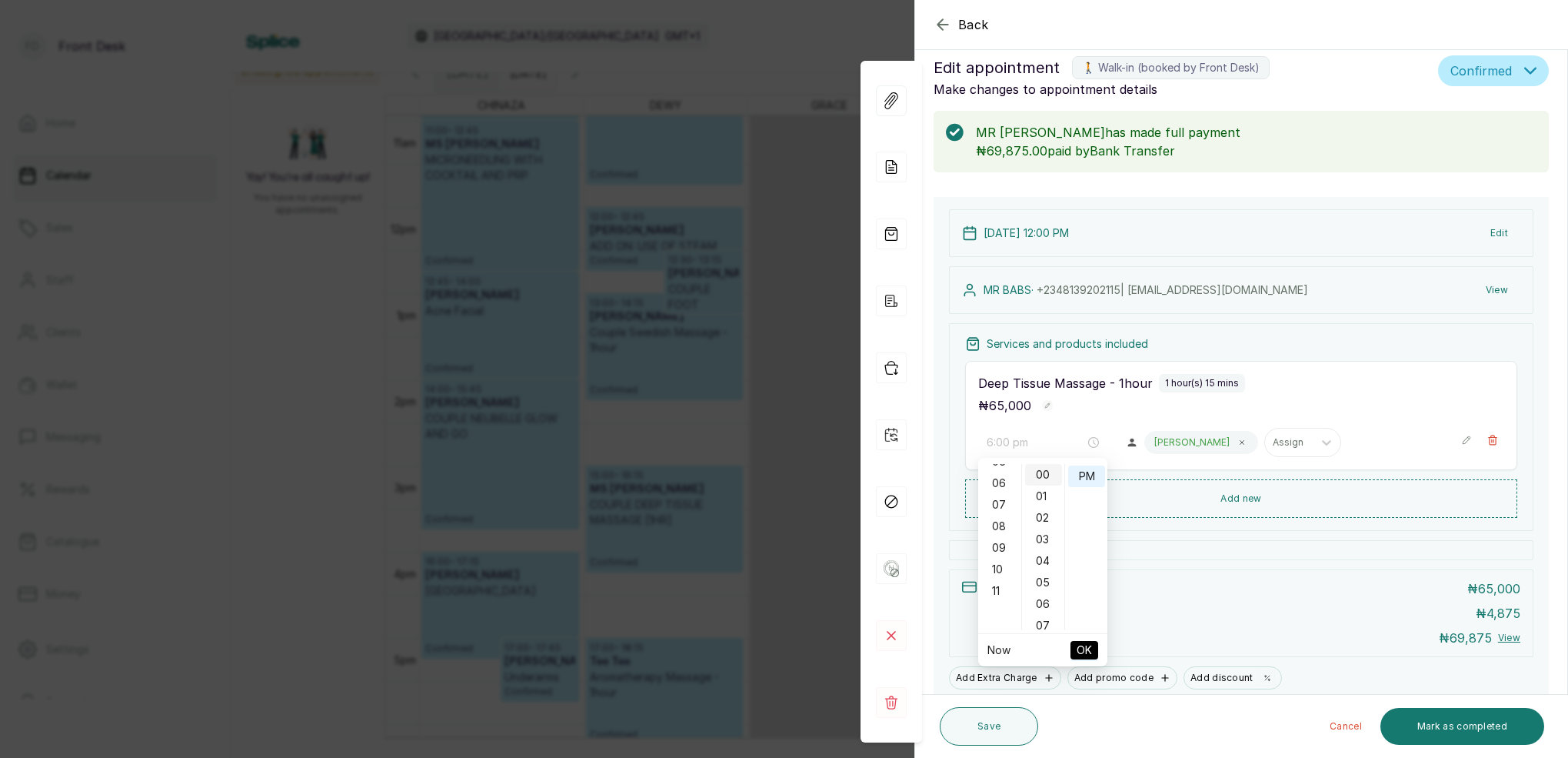
drag, startPoint x: 1001, startPoint y: 481, endPoint x: 1028, endPoint y: 476, distance: 27.5
click at [1001, 481] on div "06" at bounding box center [1000, 483] width 37 height 22
click at [1039, 595] on div "30" at bounding box center [1044, 599] width 37 height 22
type input "6:30 pm"
click at [1088, 474] on div "PM" at bounding box center [1087, 476] width 37 height 22
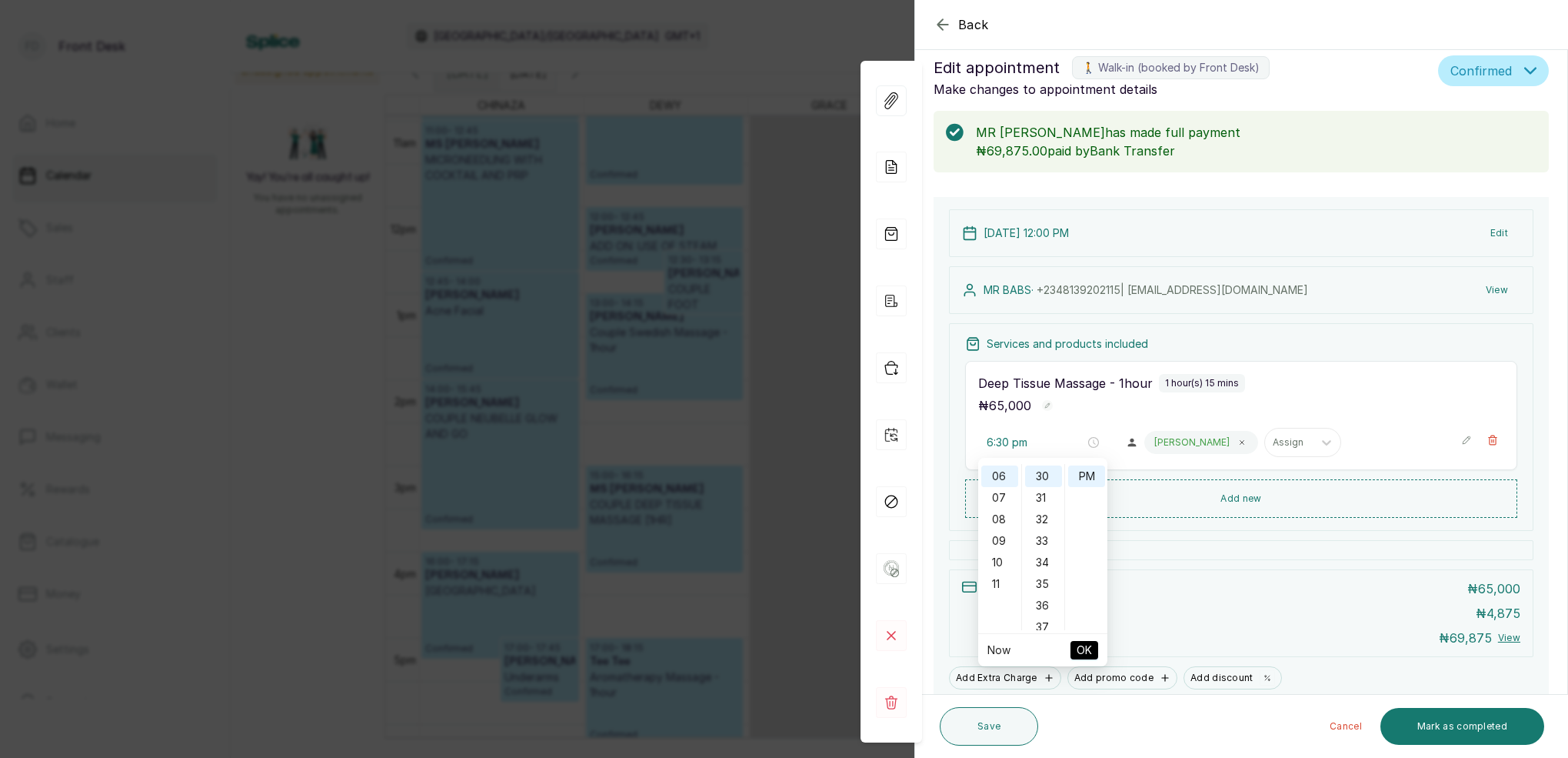
click at [1086, 637] on span "OK" at bounding box center [1084, 650] width 15 height 29
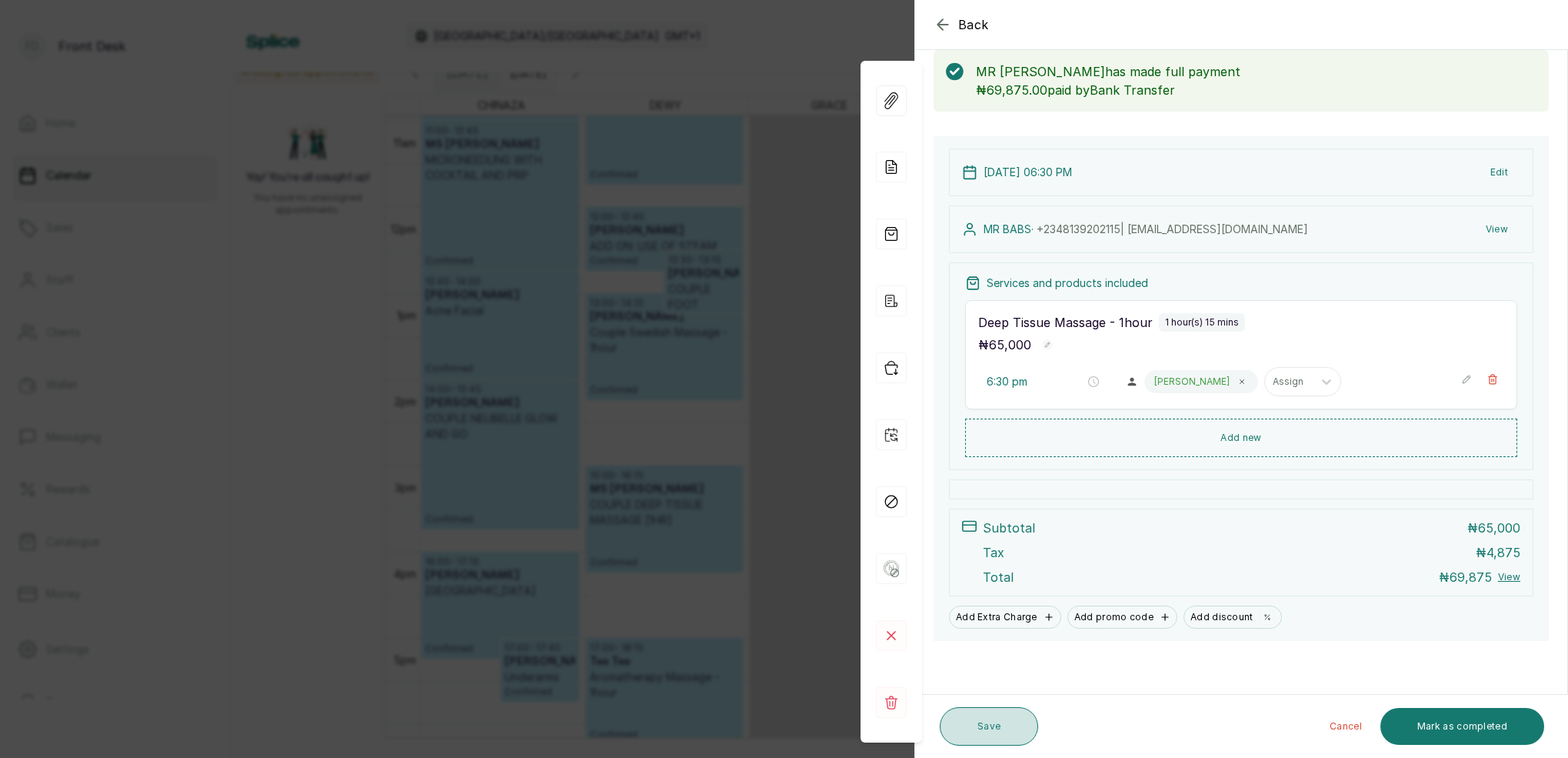
click at [1013, 724] on button "Save" at bounding box center [989, 726] width 99 height 39
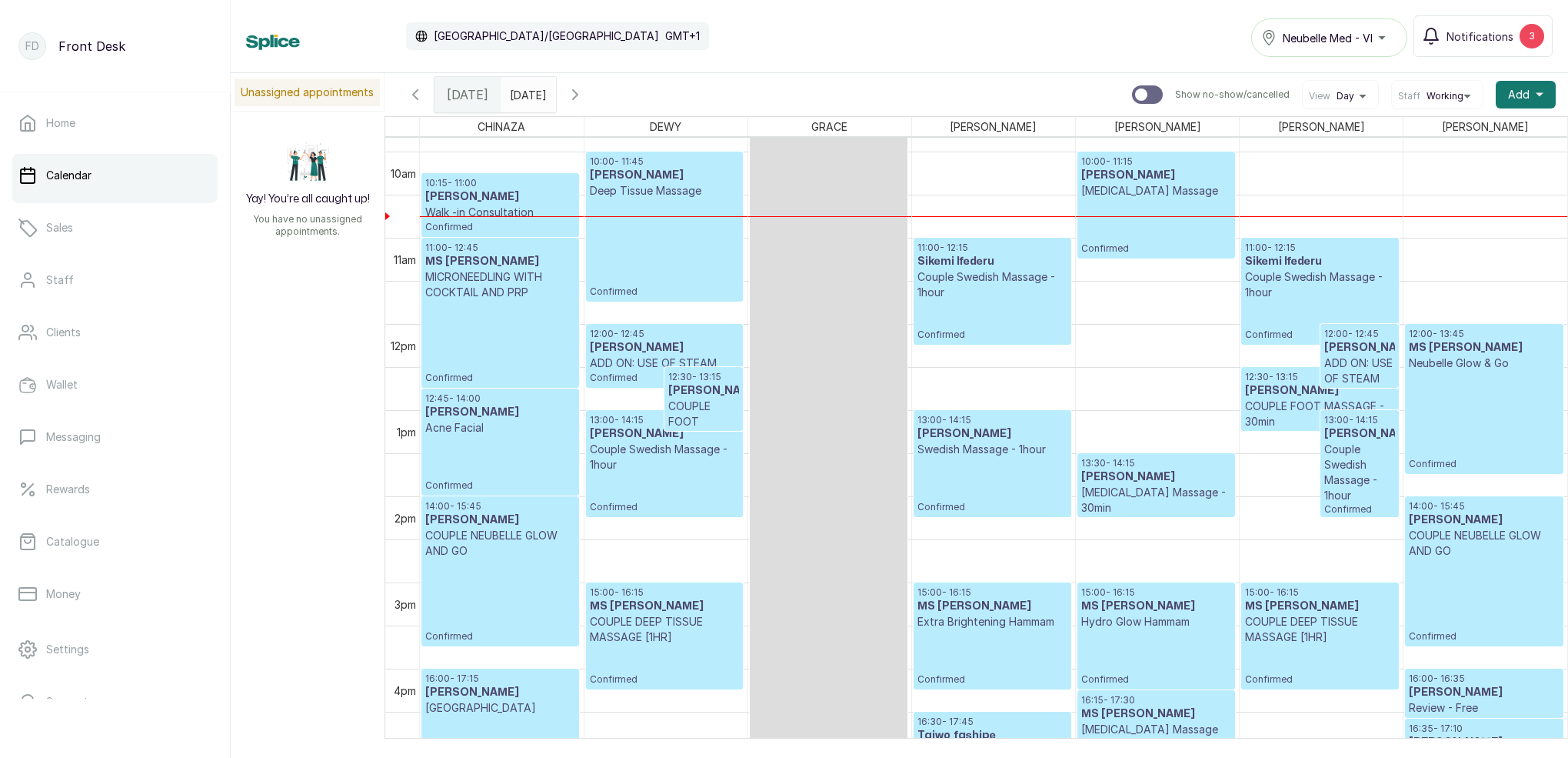
scroll to position [848, 0]
click at [585, 102] on icon "button" at bounding box center [575, 95] width 19 height 19
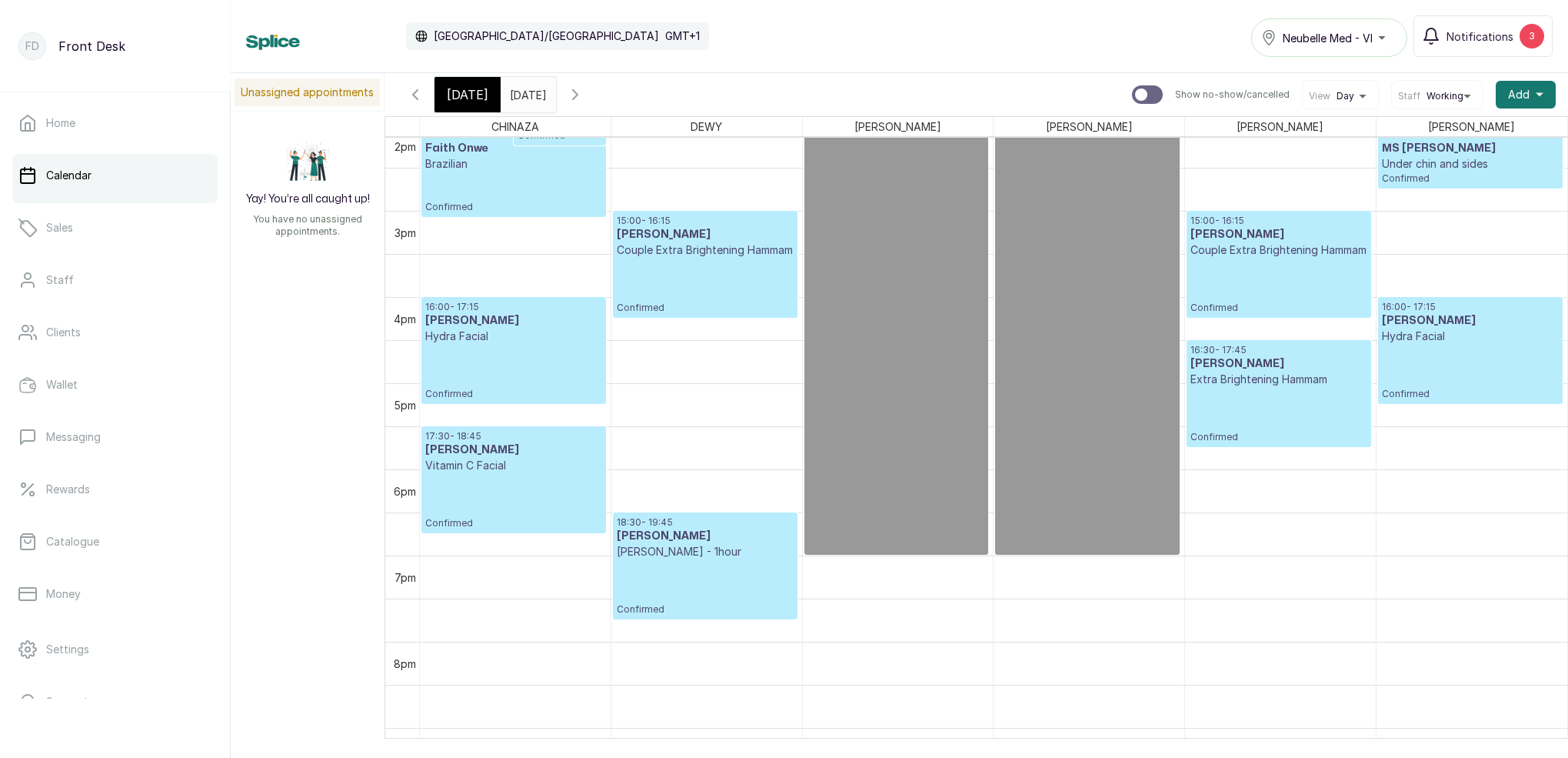
scroll to position [1229, 0]
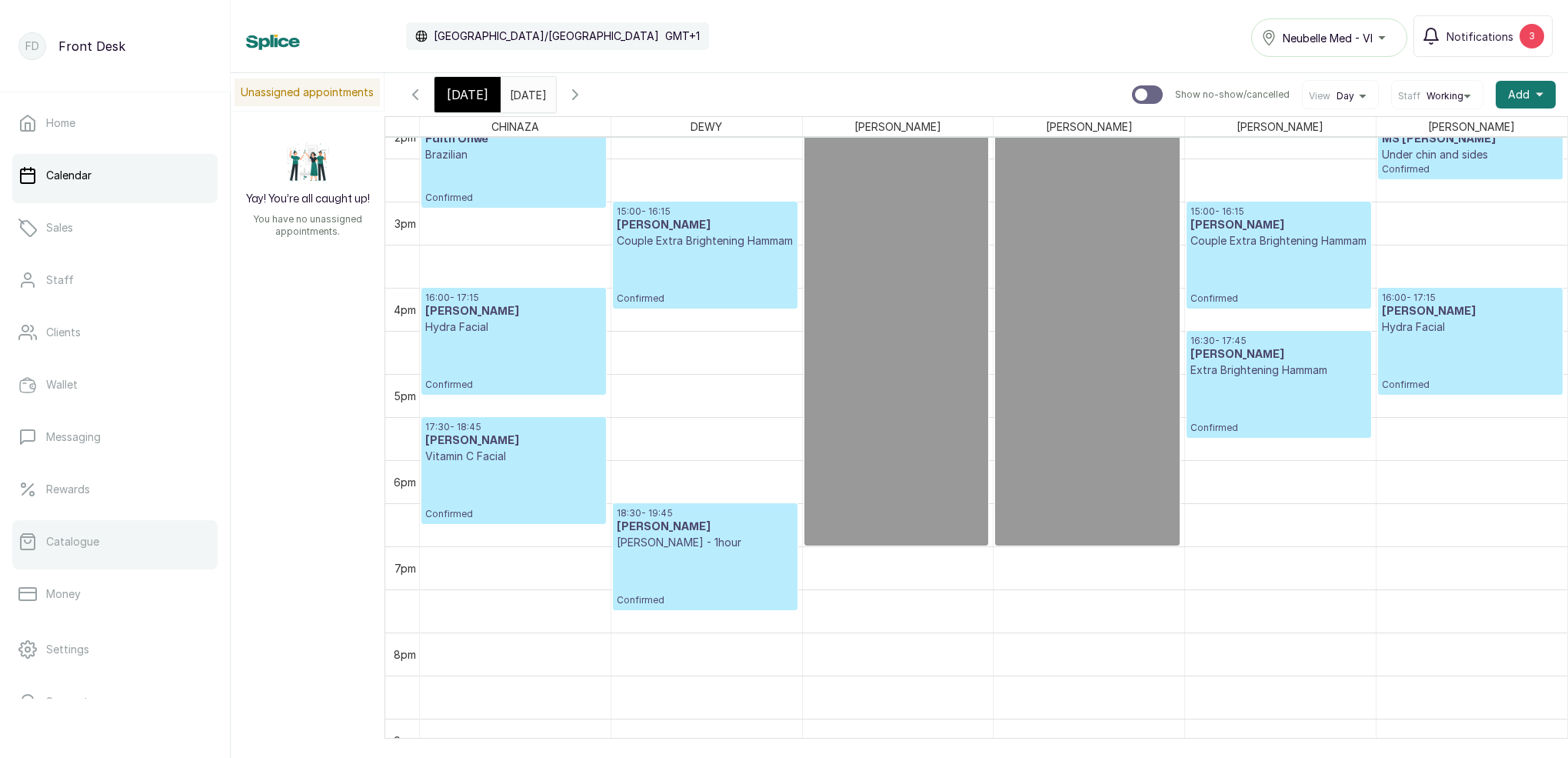
click at [102, 539] on link "Catalogue" at bounding box center [115, 541] width 205 height 43
